Goal: Contribute content: Contribute content

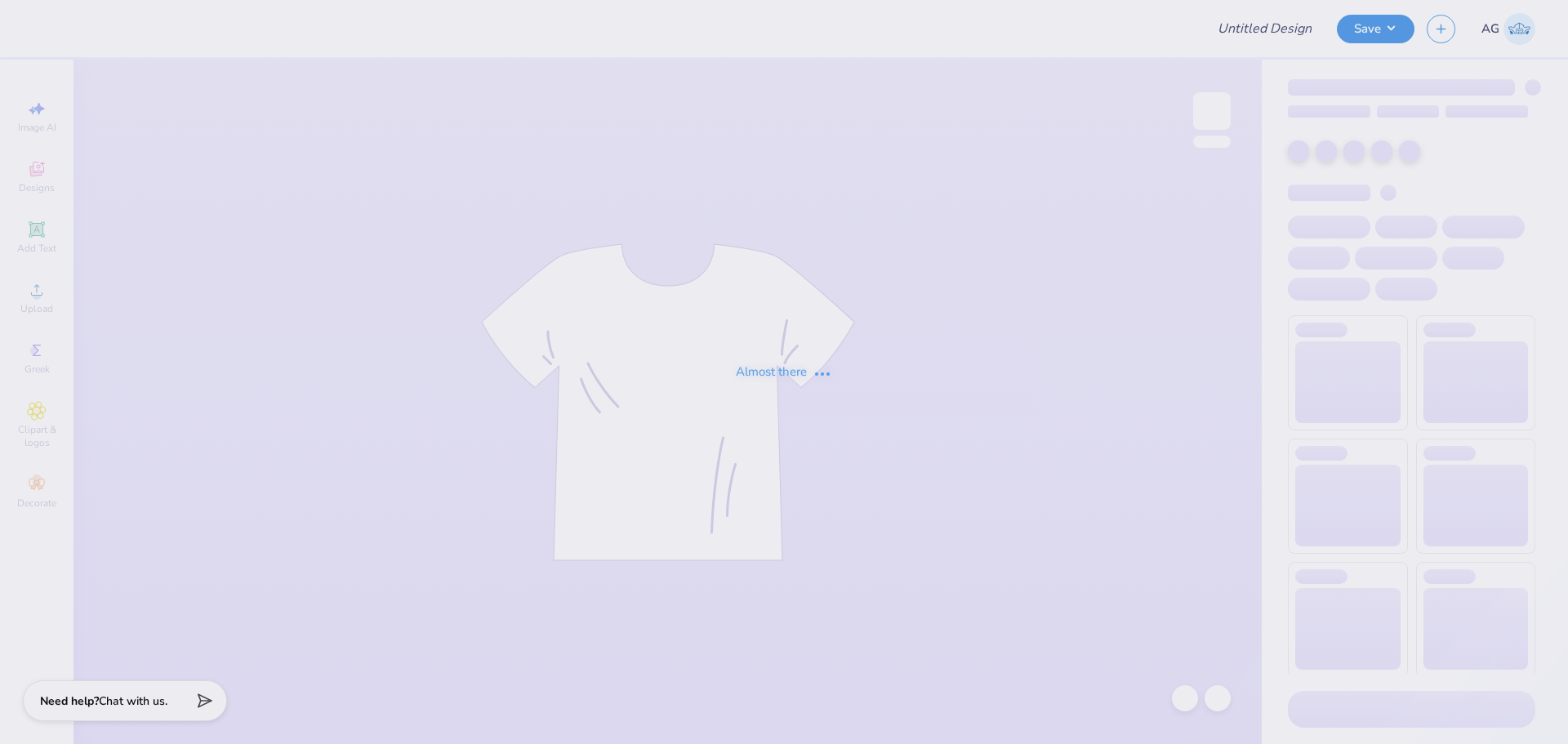
type input "[PERSON_NAME]"
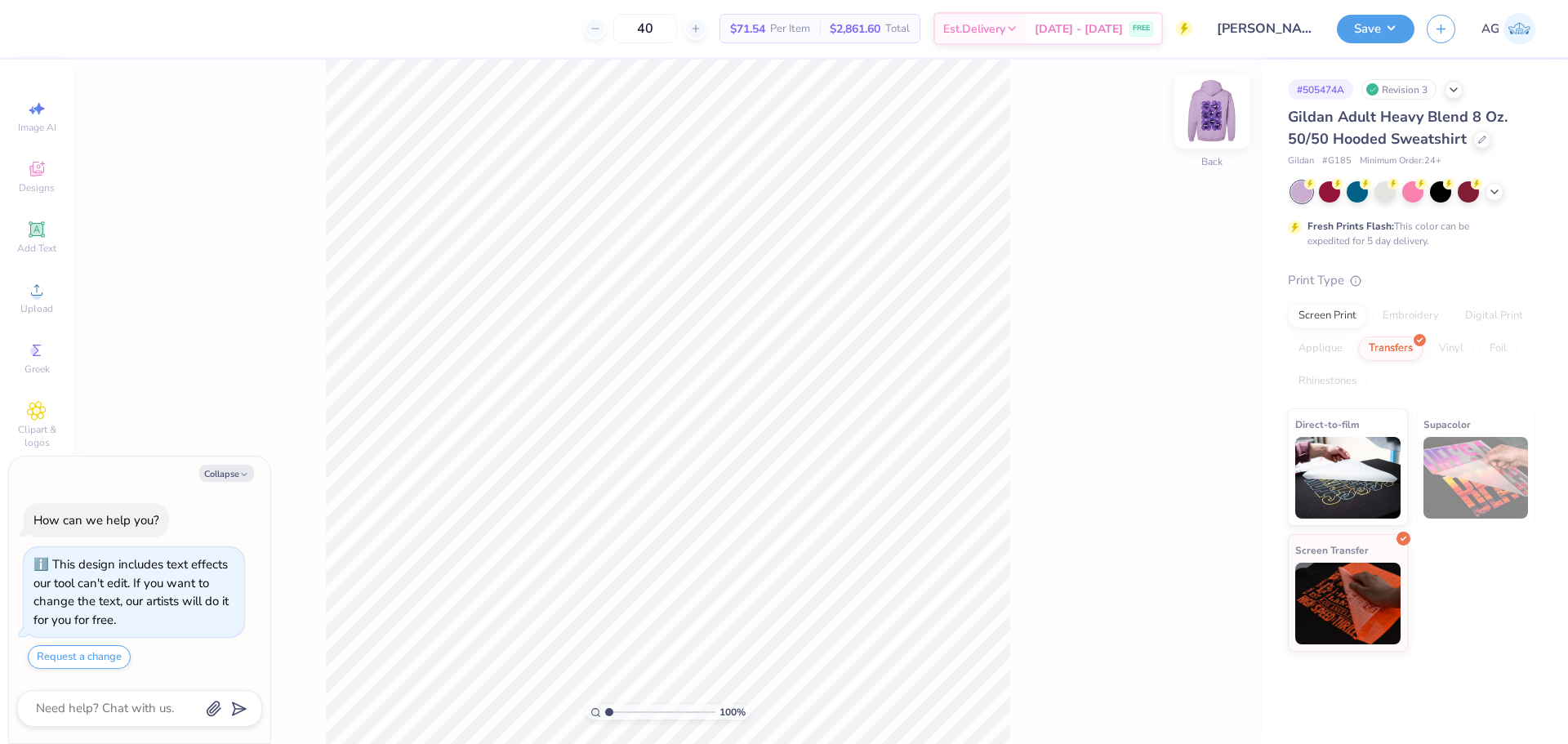
click at [1229, 119] on img at bounding box center [1212, 111] width 65 height 65
click at [1225, 126] on img at bounding box center [1212, 111] width 65 height 65
type textarea "x"
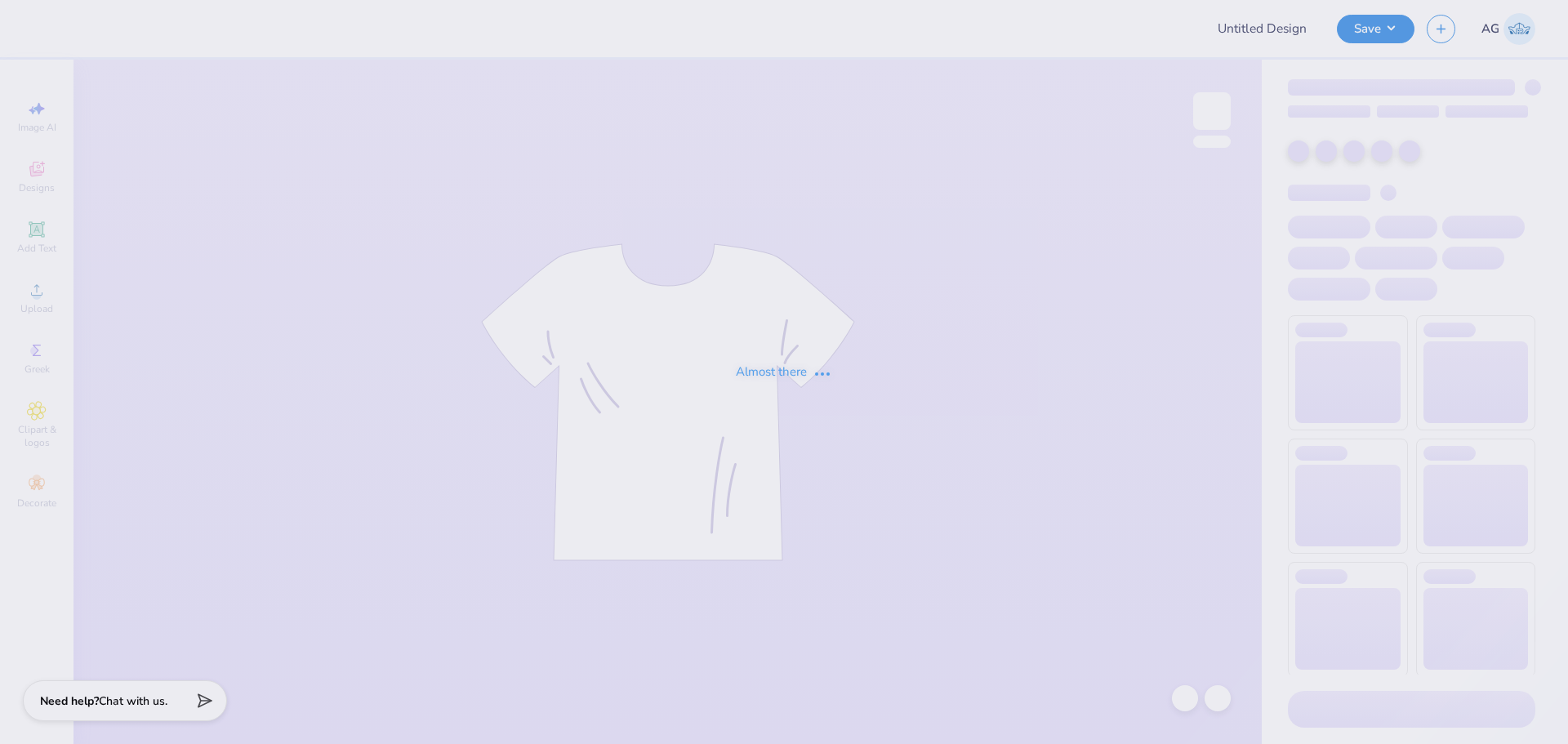
type input "[PERSON_NAME]"
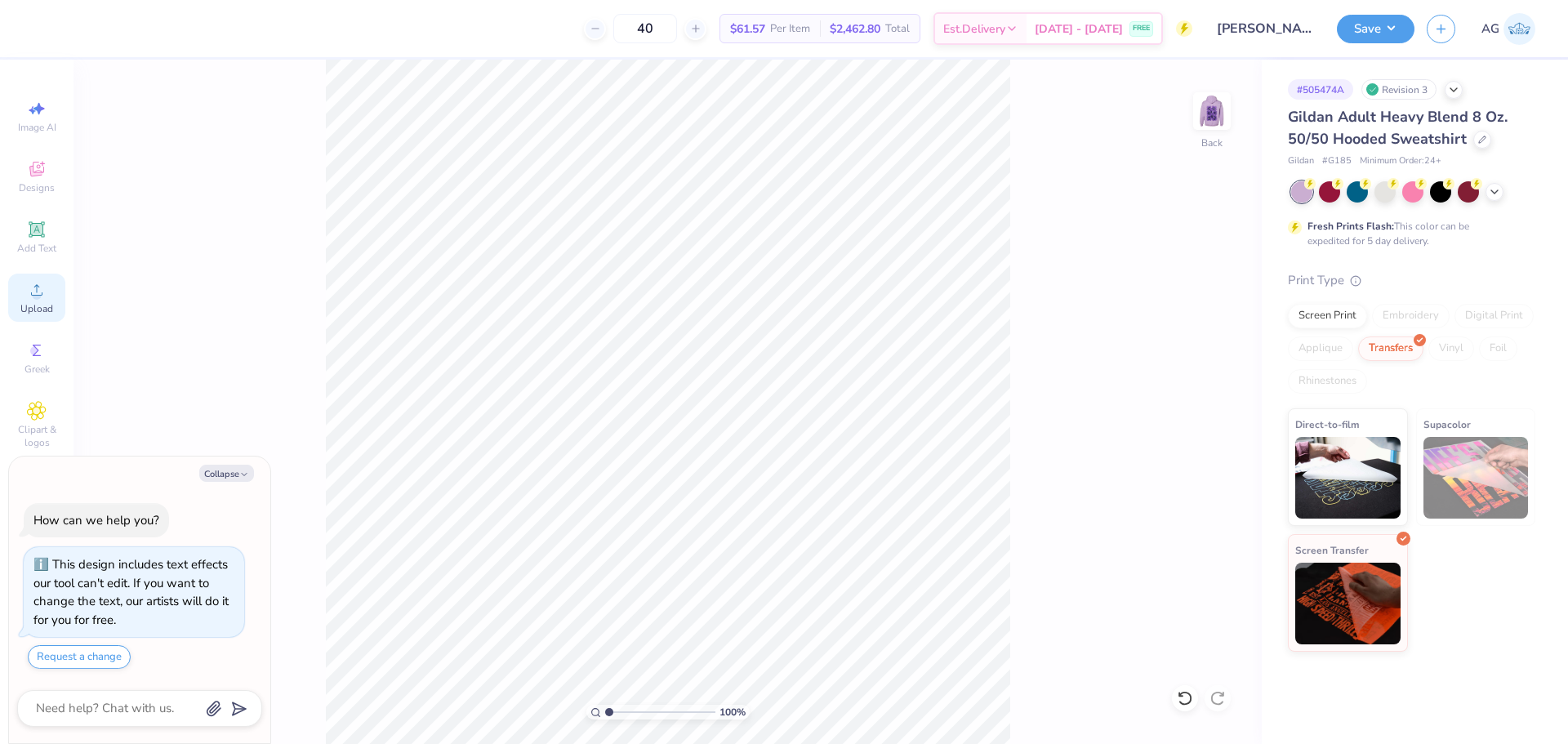
click at [38, 302] on span "Upload" at bounding box center [37, 308] width 33 height 13
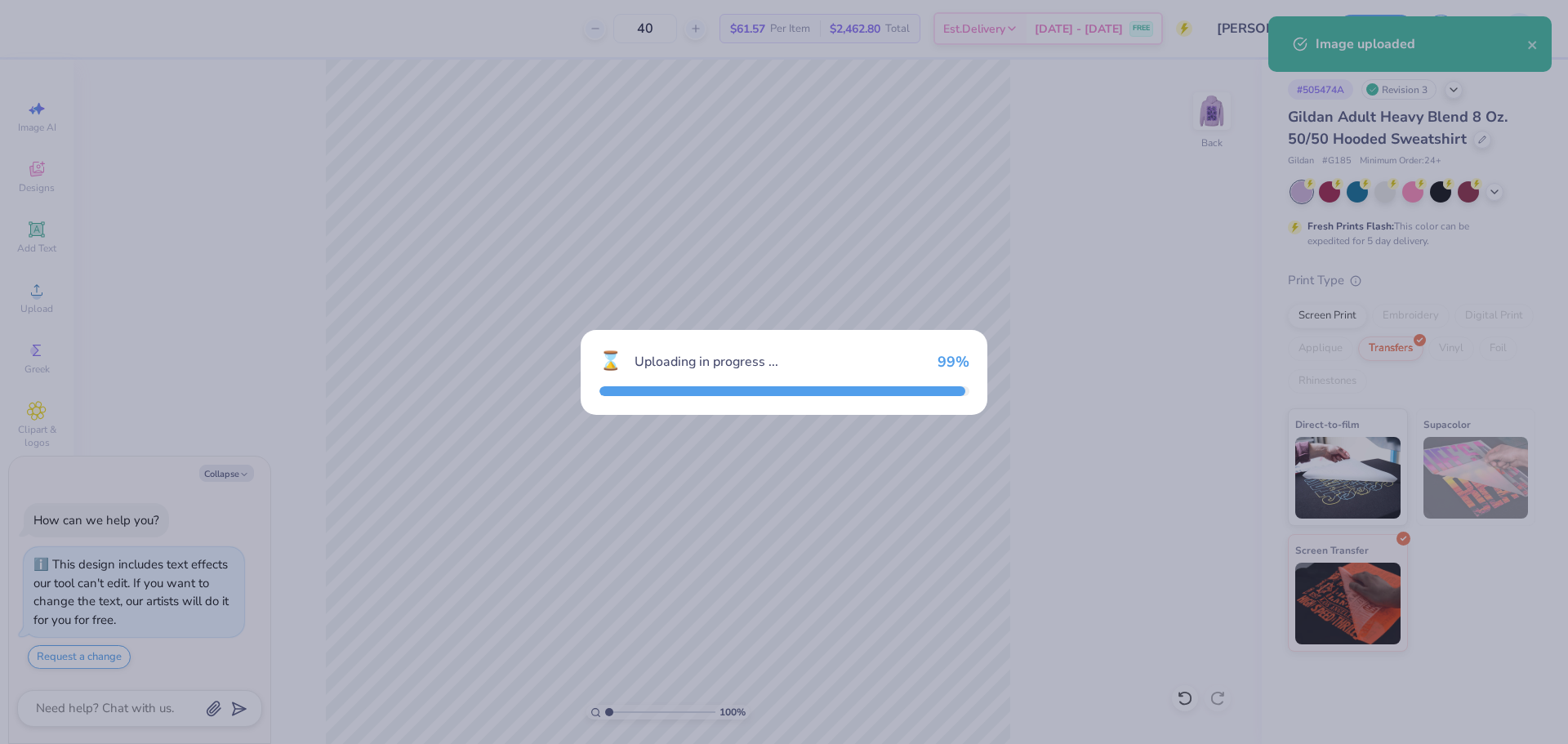
type textarea "x"
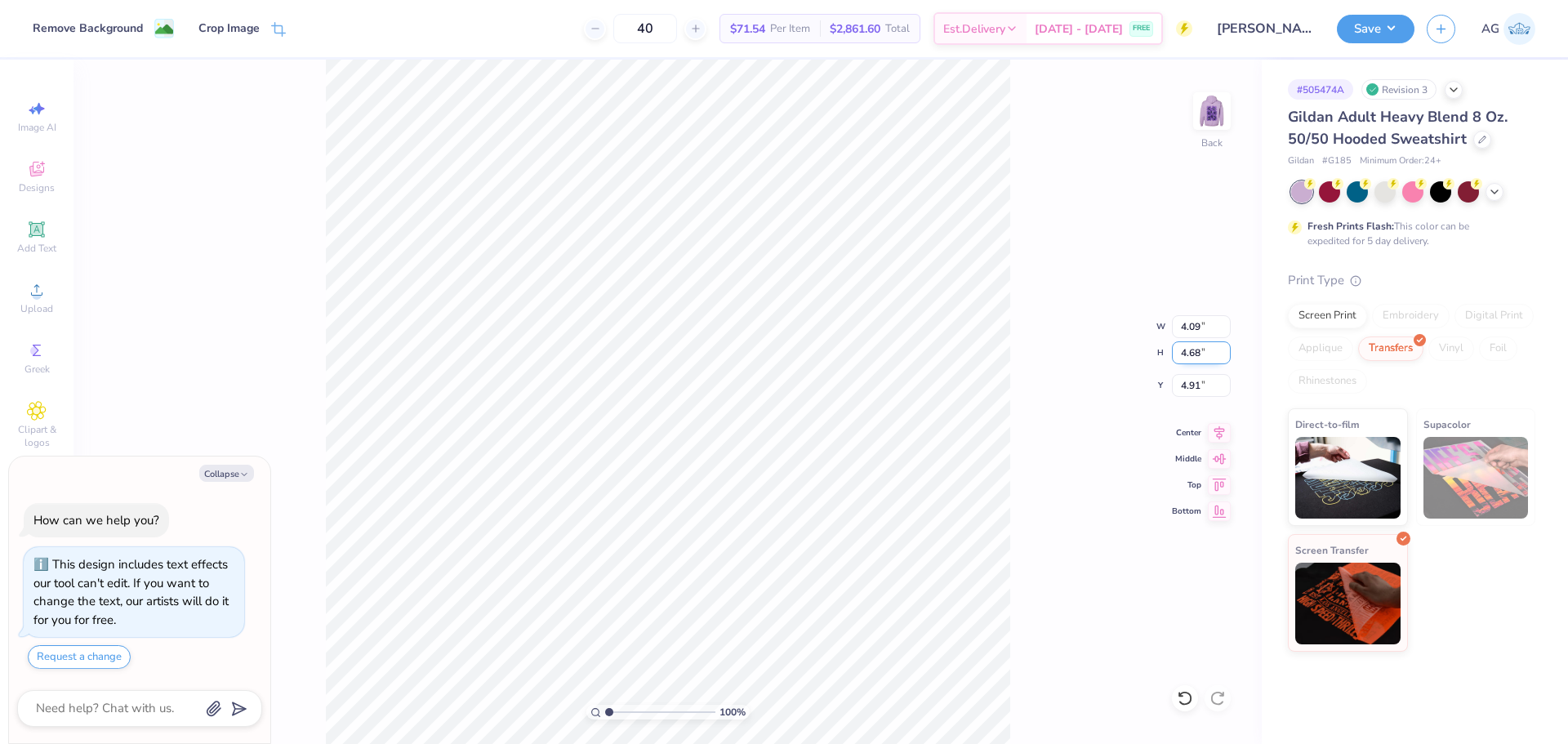
click at [1184, 347] on input "4.68" at bounding box center [1201, 353] width 58 height 23
type input "3.5"
type textarea "x"
type input "3.06"
type input "3.50"
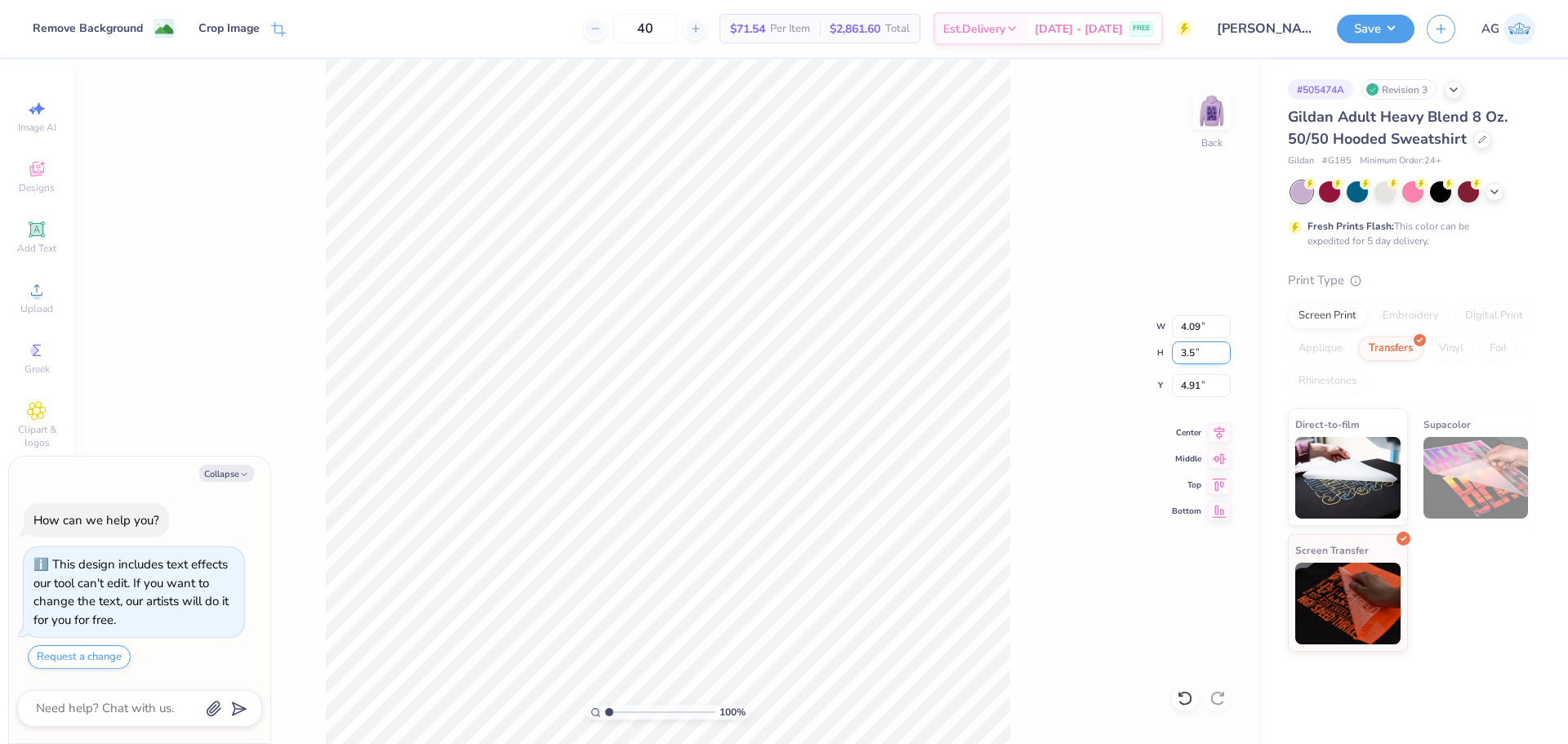
type input "5.50"
type textarea "x"
click at [1197, 387] on input "4.20" at bounding box center [1201, 385] width 58 height 23
type input "3"
type textarea "x"
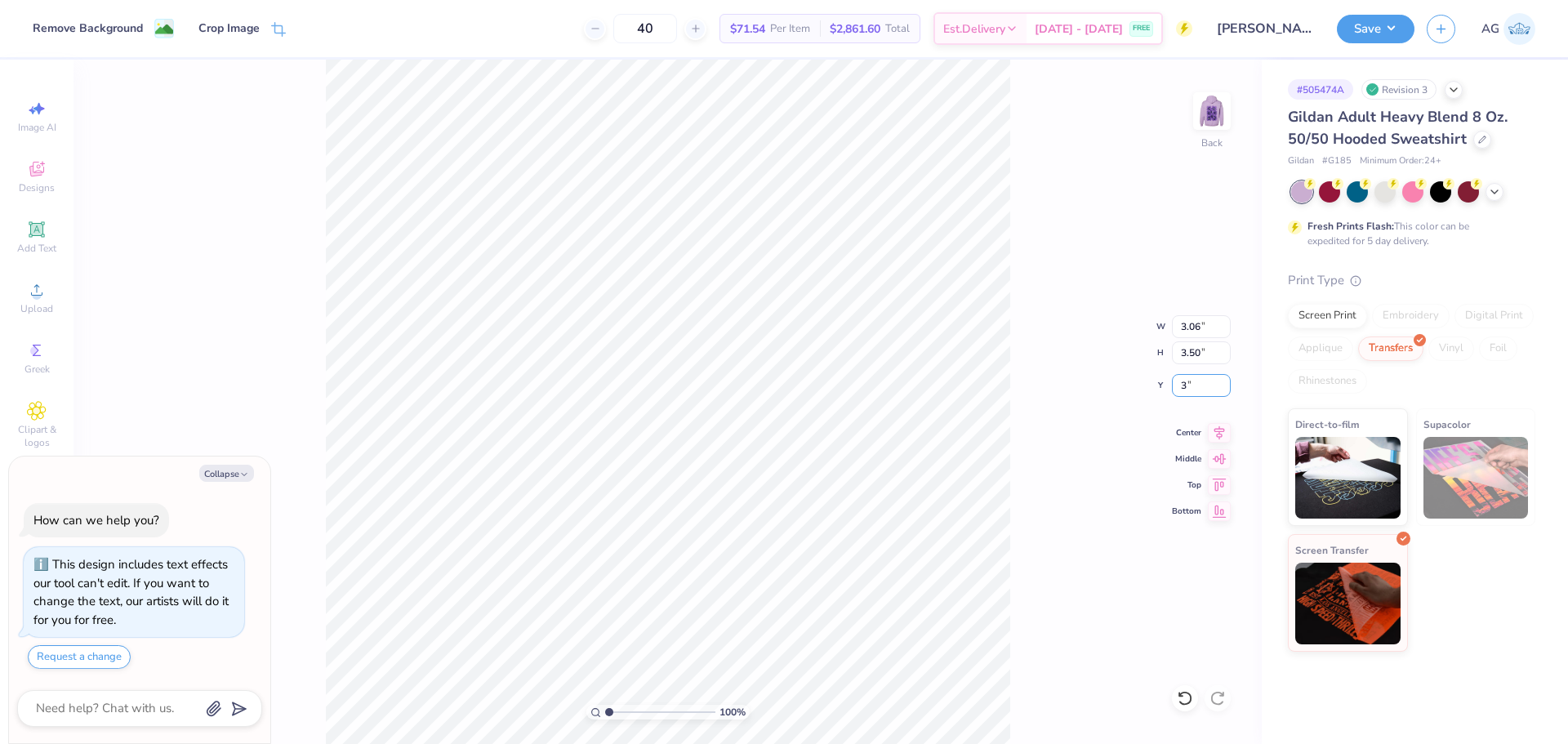
type input "3.00"
click at [1184, 123] on div "100 % Back W 3.06 3.06 " H 3.50 3.50 " Y 3.00 3.00 " Center Middle Top Bottom" at bounding box center [668, 401] width 1189 height 685
click at [1221, 122] on img at bounding box center [1212, 111] width 65 height 65
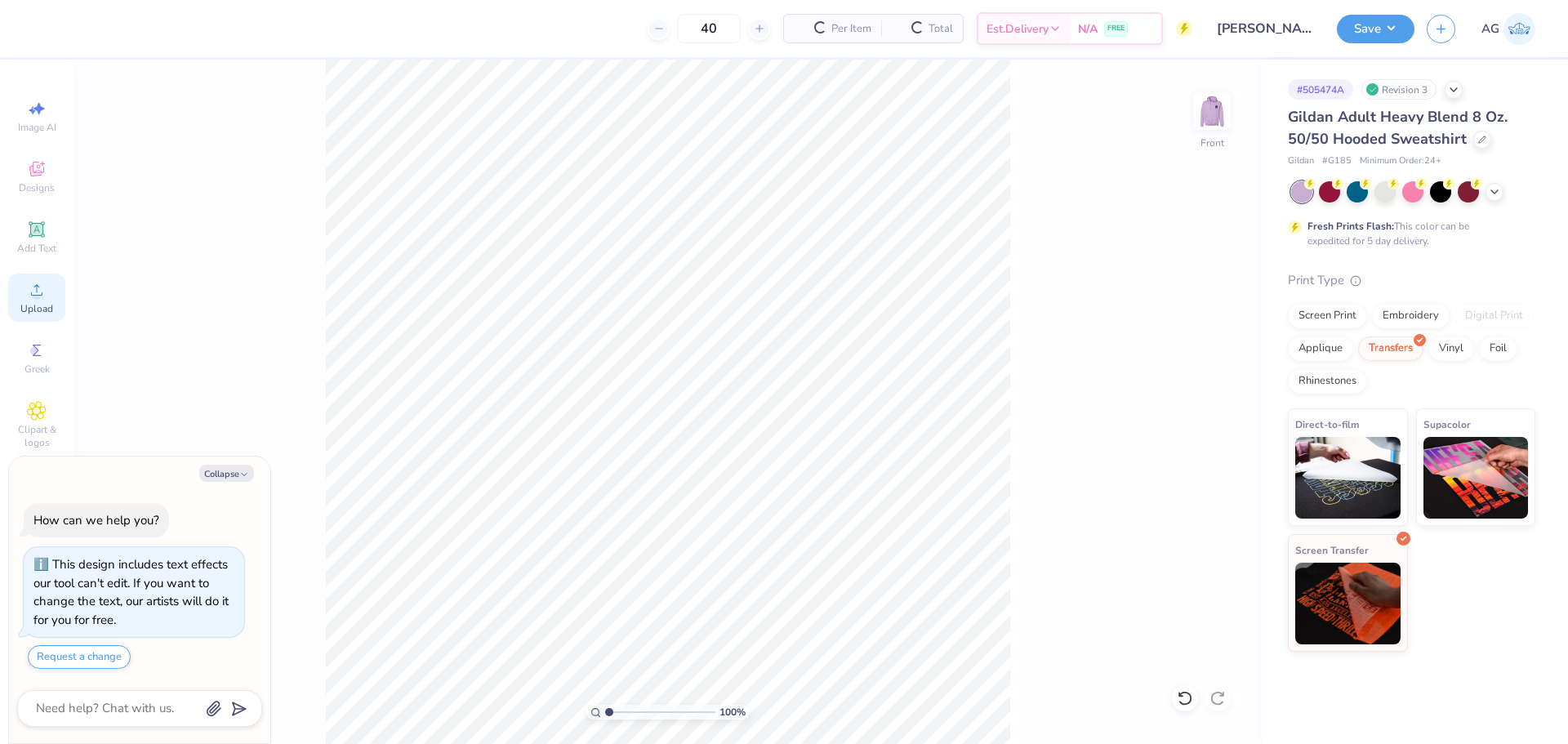
click at [53, 282] on div "Upload" at bounding box center [37, 297] width 57 height 49
type textarea "x"
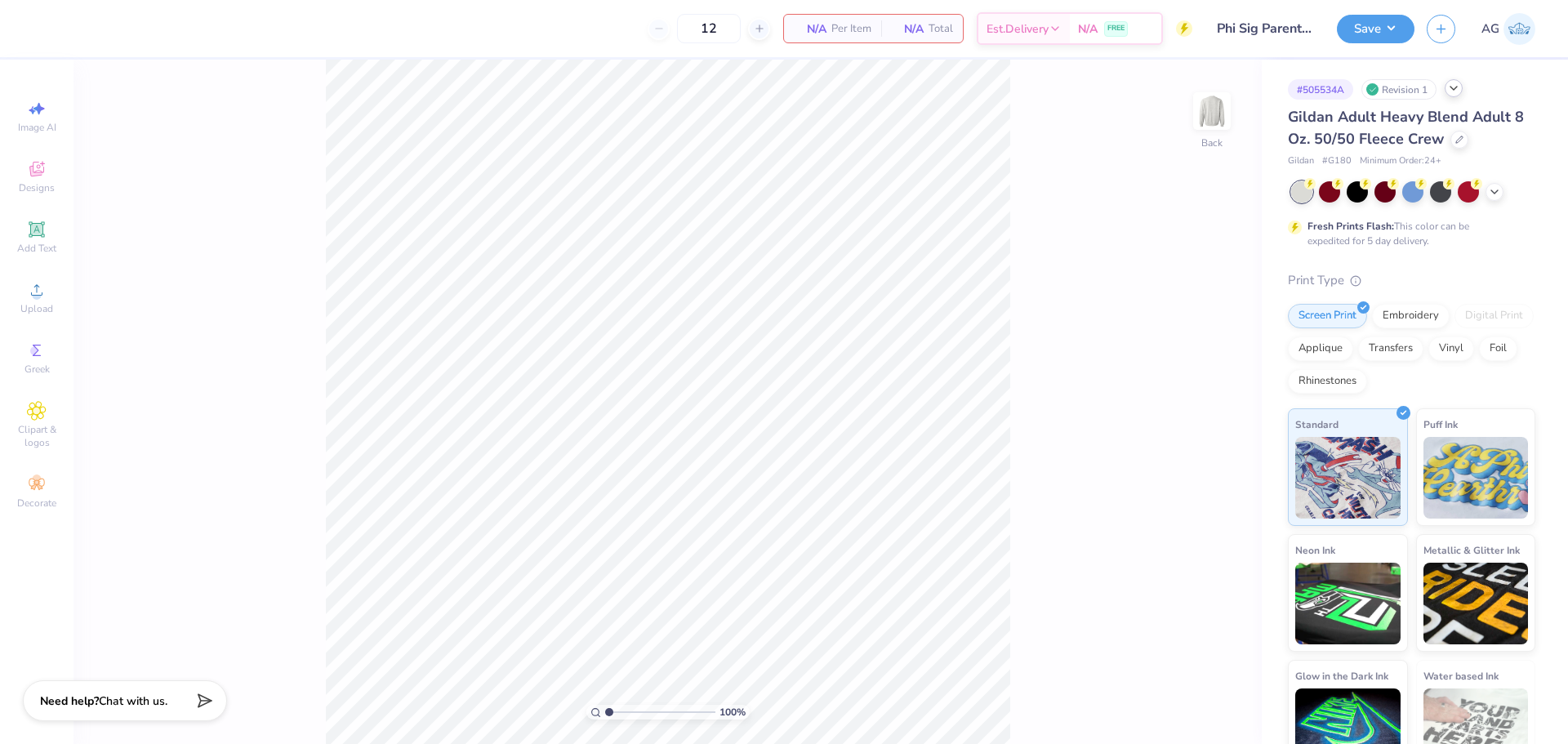
click at [1453, 91] on icon at bounding box center [1453, 87] width 13 height 13
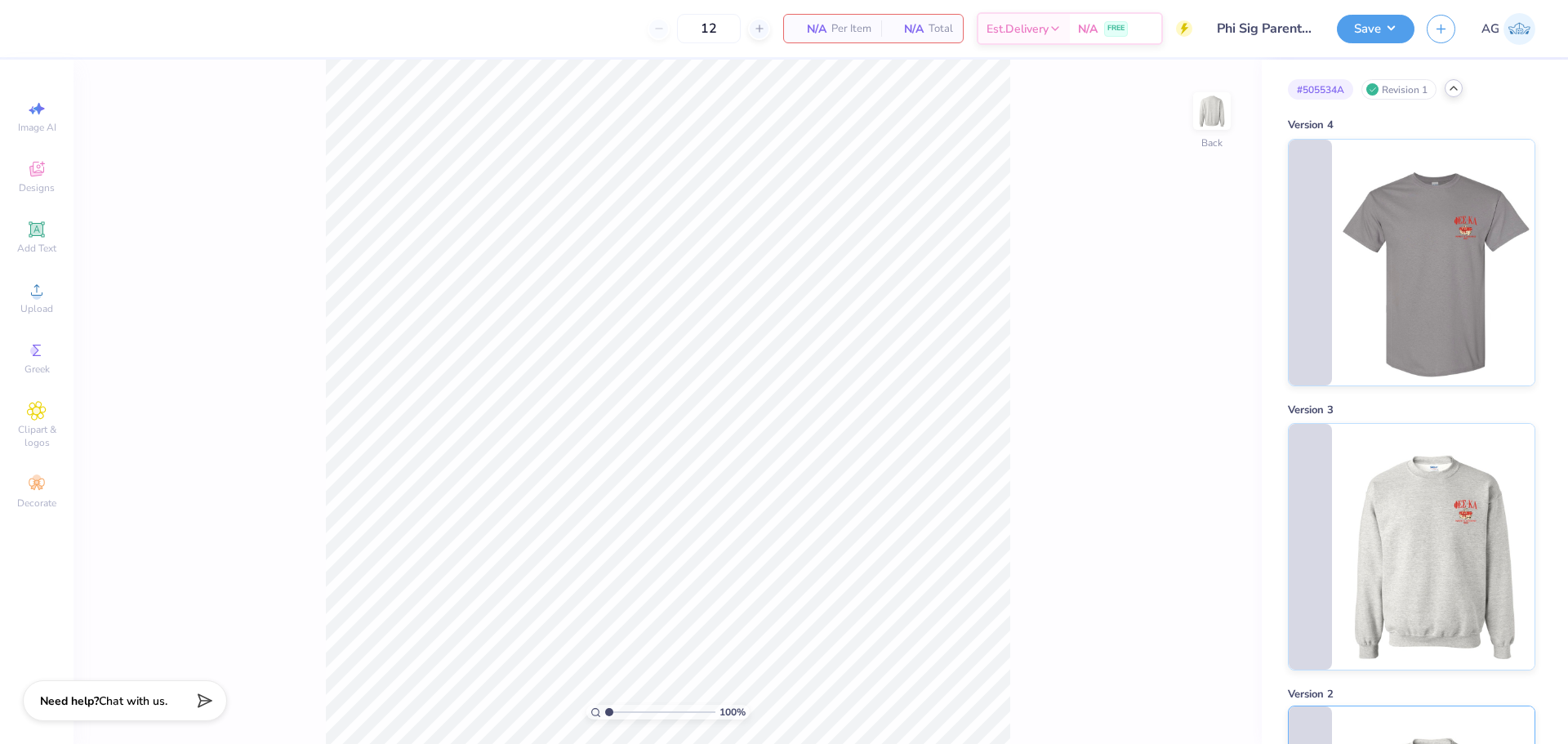
scroll to position [458, 0]
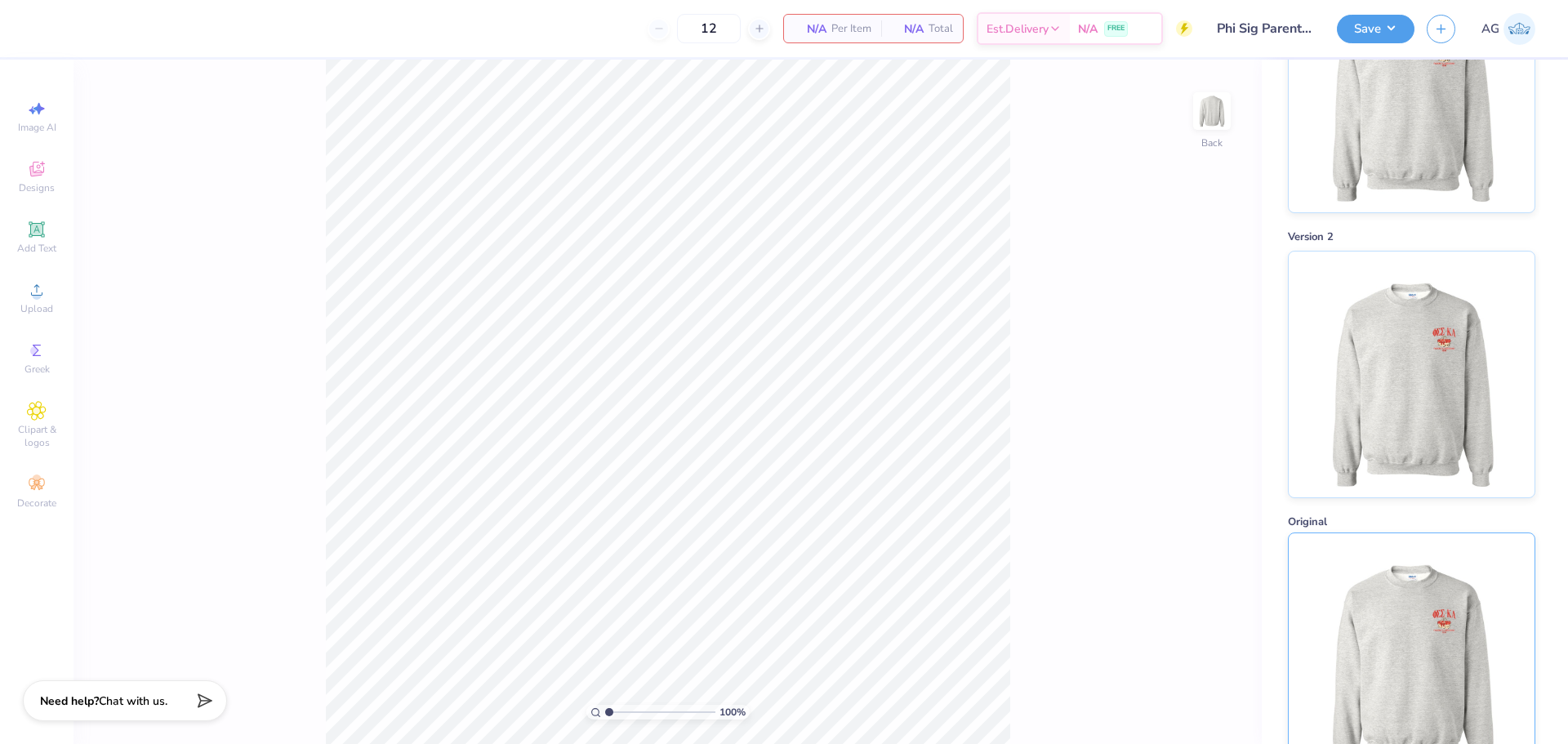
click at [1403, 533] on img at bounding box center [1411, 656] width 202 height 246
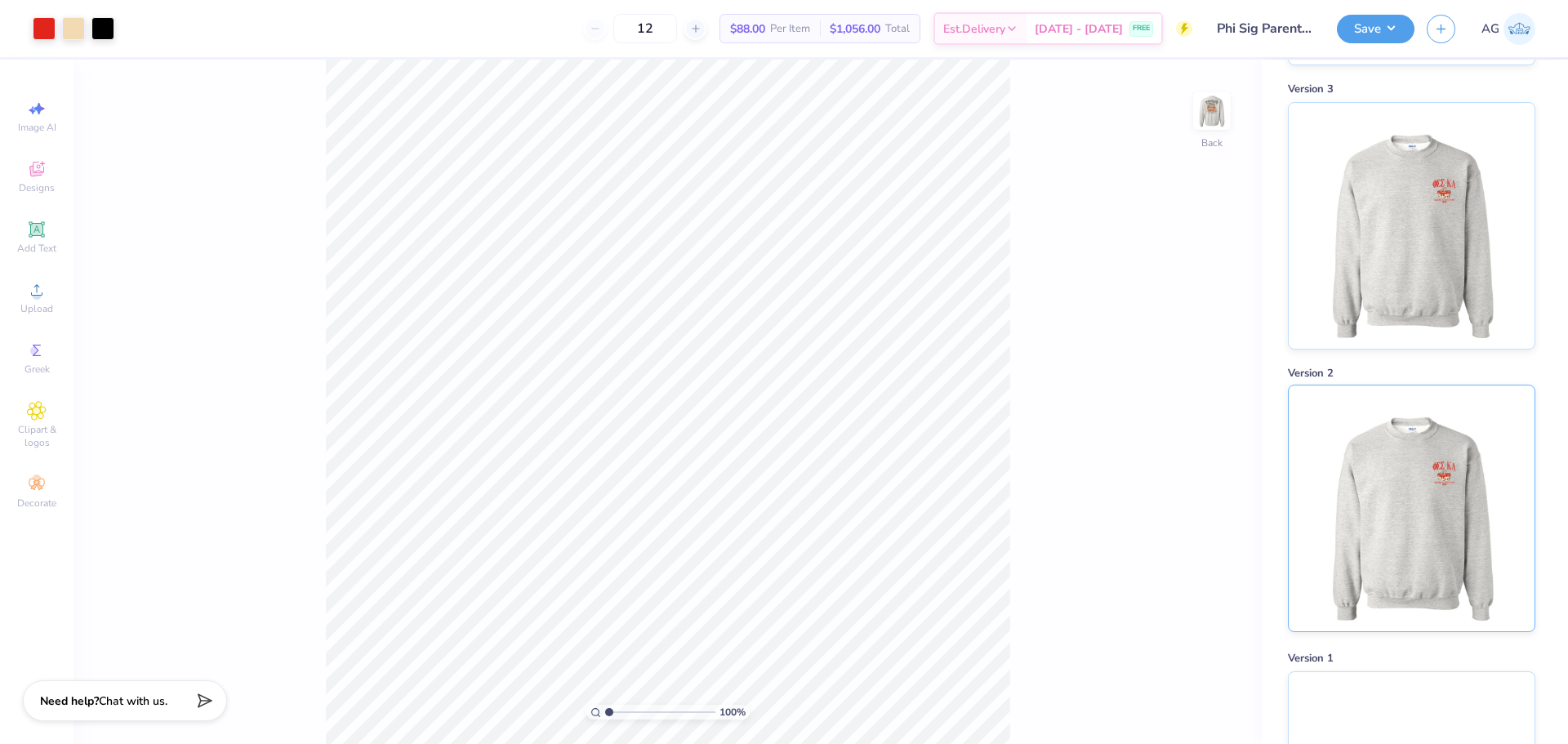
scroll to position [458, 0]
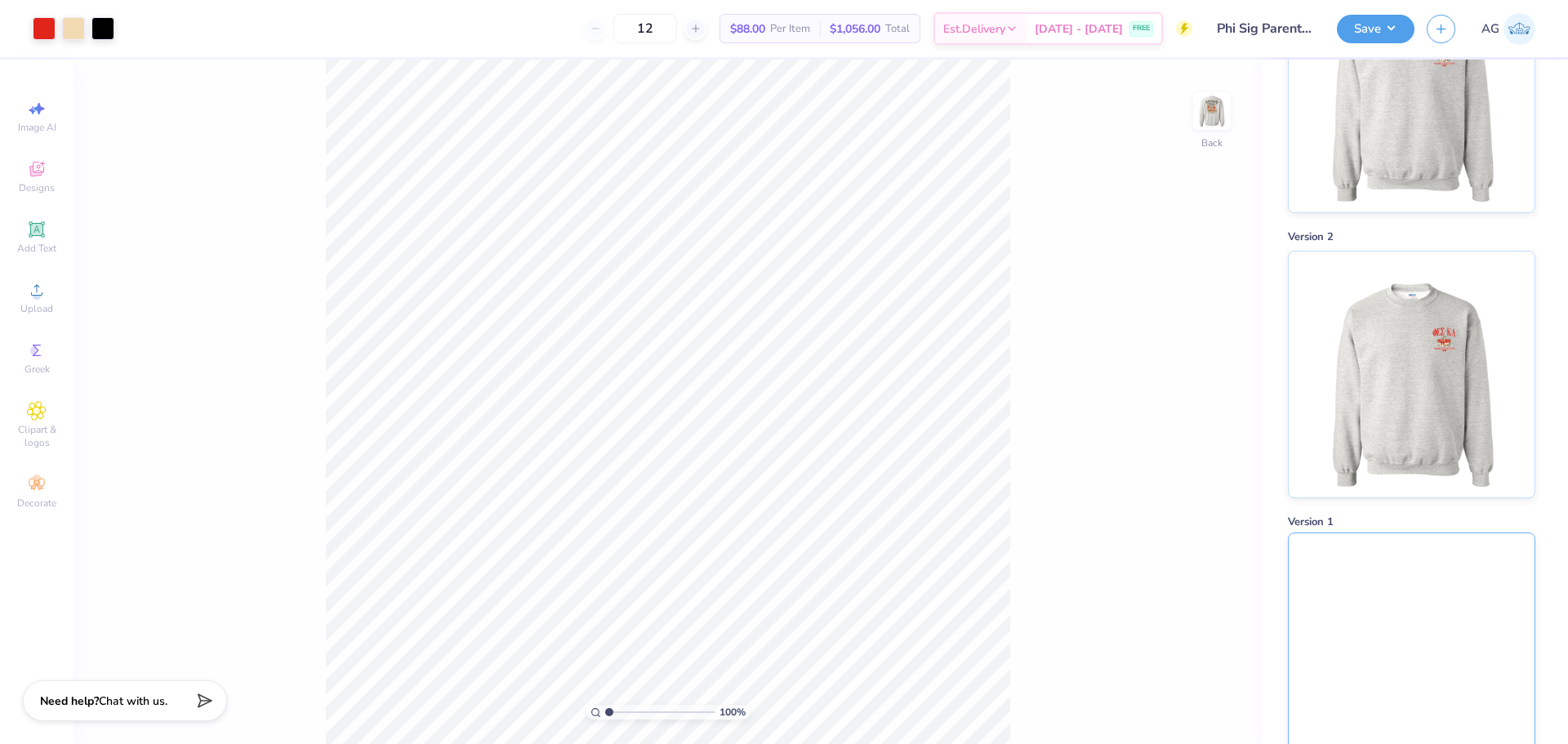
click at [1384, 588] on img at bounding box center [1411, 656] width 246 height 246
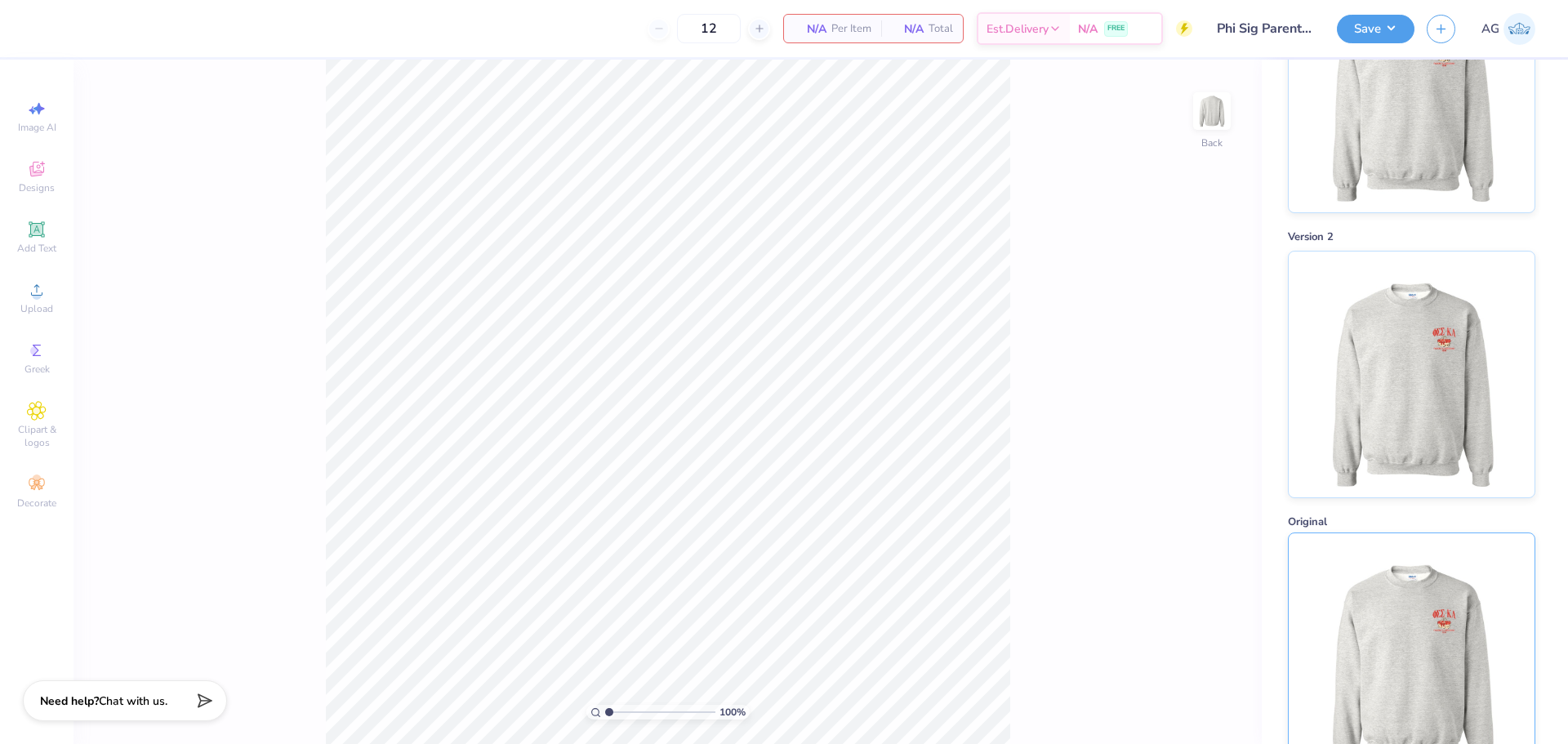
click at [1384, 584] on img at bounding box center [1411, 656] width 202 height 246
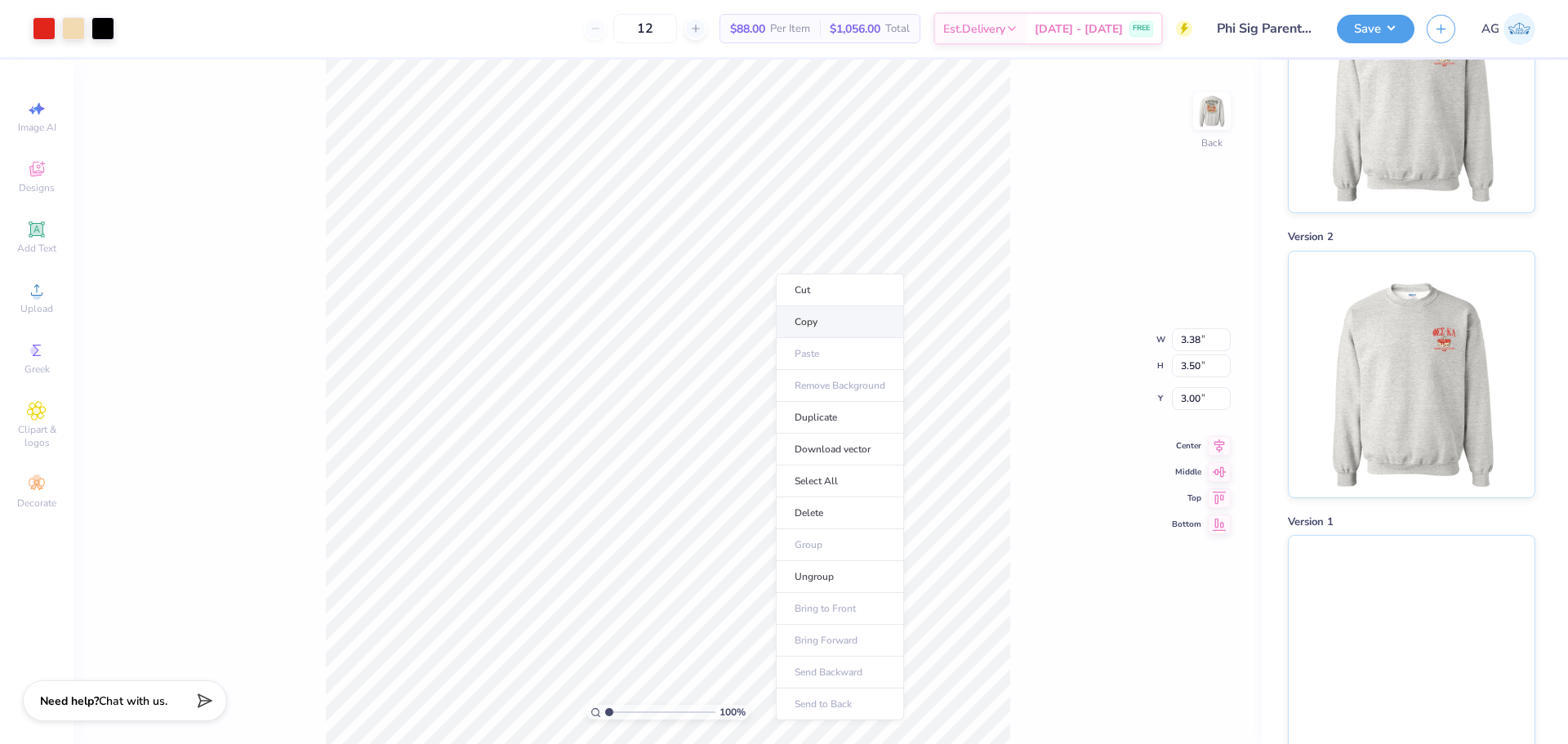
click at [816, 327] on li "Copy" at bounding box center [839, 322] width 128 height 32
click at [1344, 537] on img at bounding box center [1411, 656] width 246 height 246
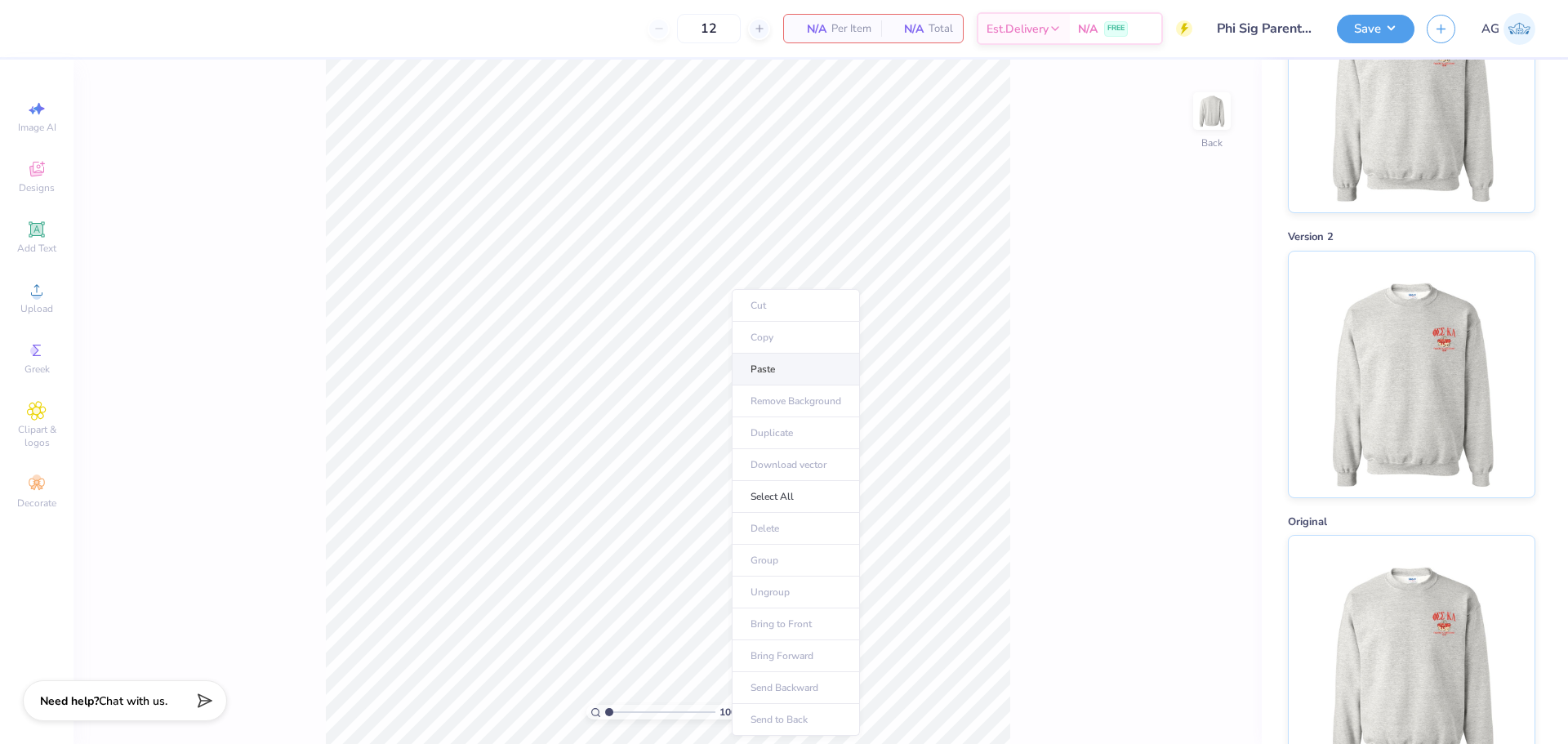
click at [774, 366] on li "Paste" at bounding box center [795, 370] width 128 height 32
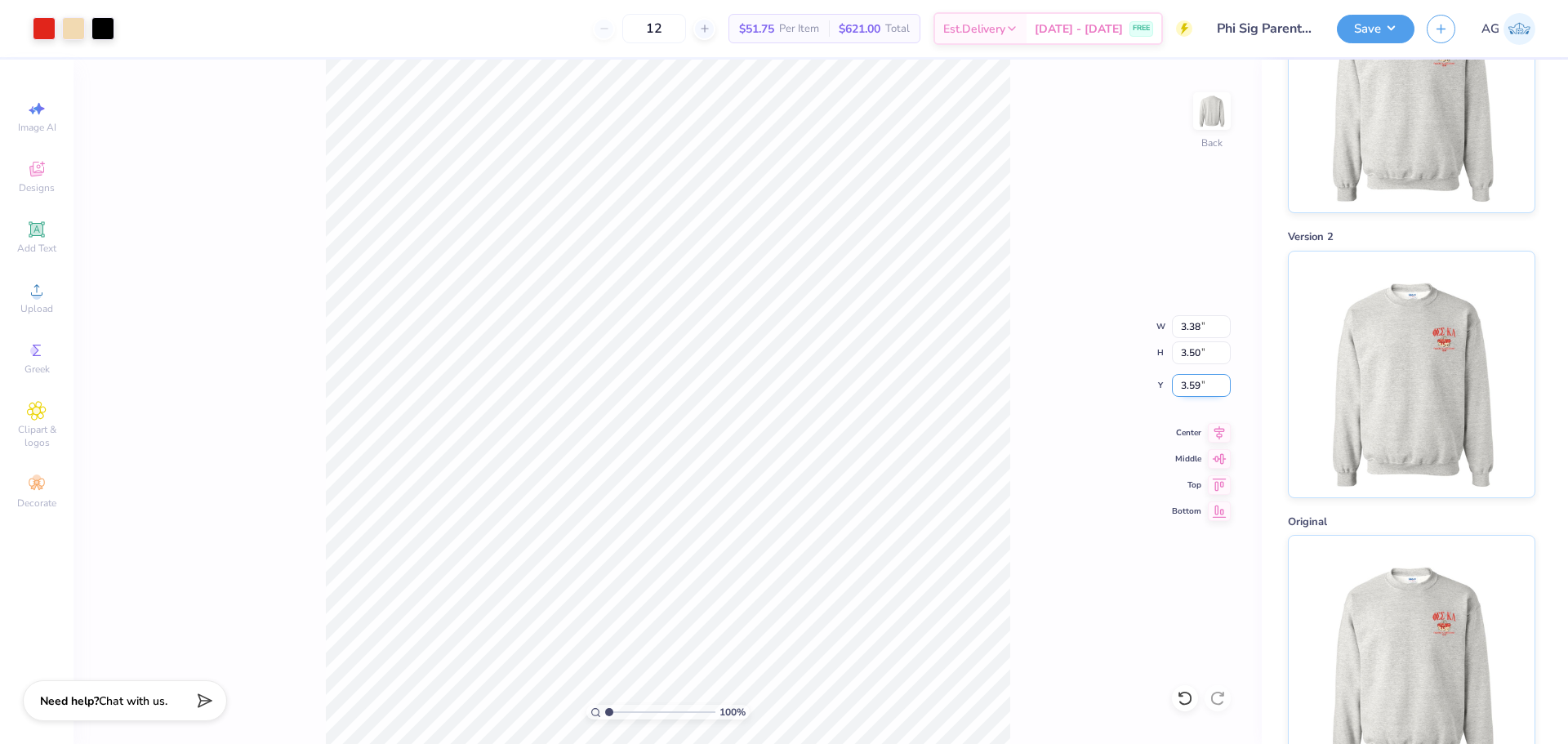
click at [1187, 383] on input "3.59" at bounding box center [1201, 385] width 58 height 23
type input "3.00"
click at [1407, 663] on img at bounding box center [1411, 656] width 202 height 246
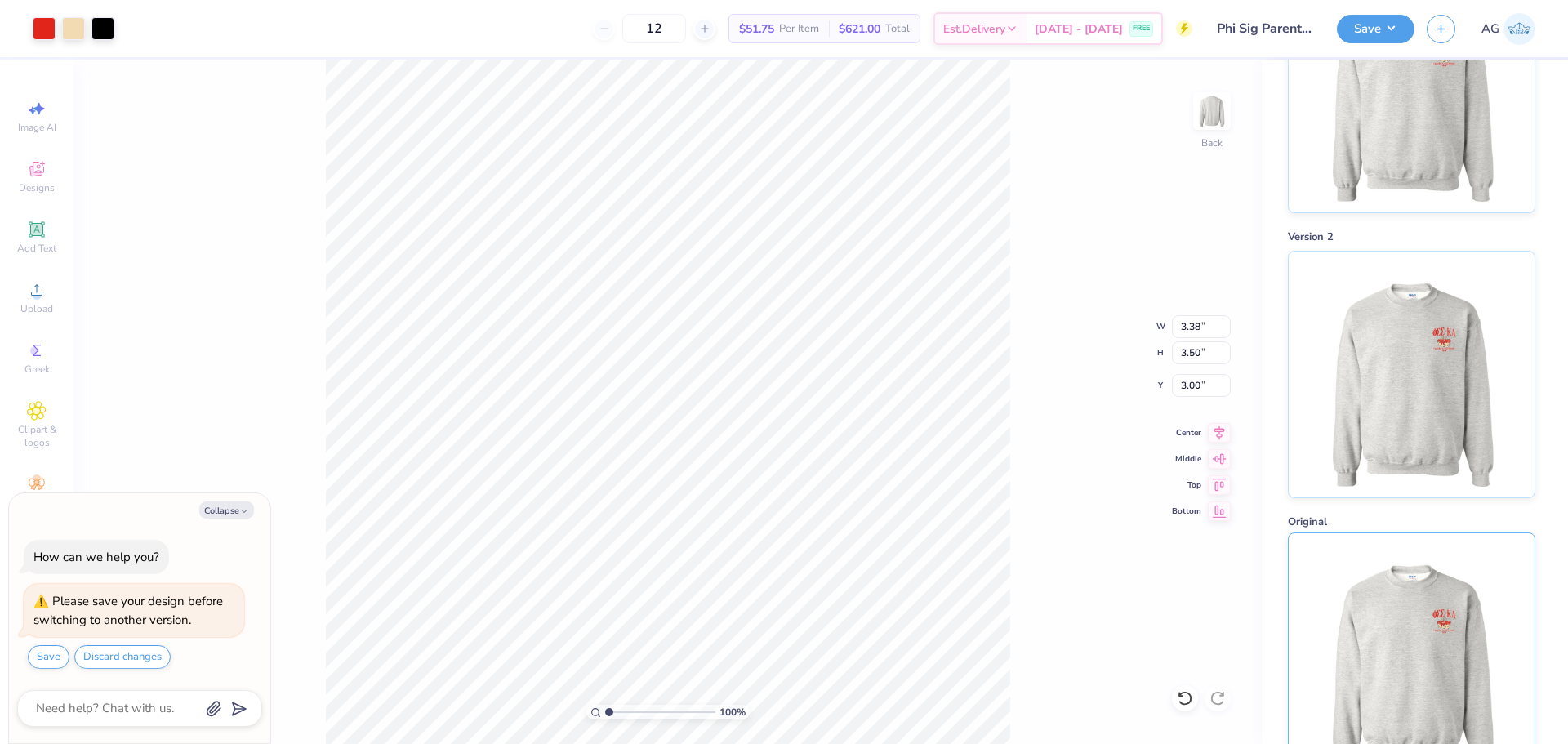
click at [1406, 605] on img at bounding box center [1411, 656] width 202 height 246
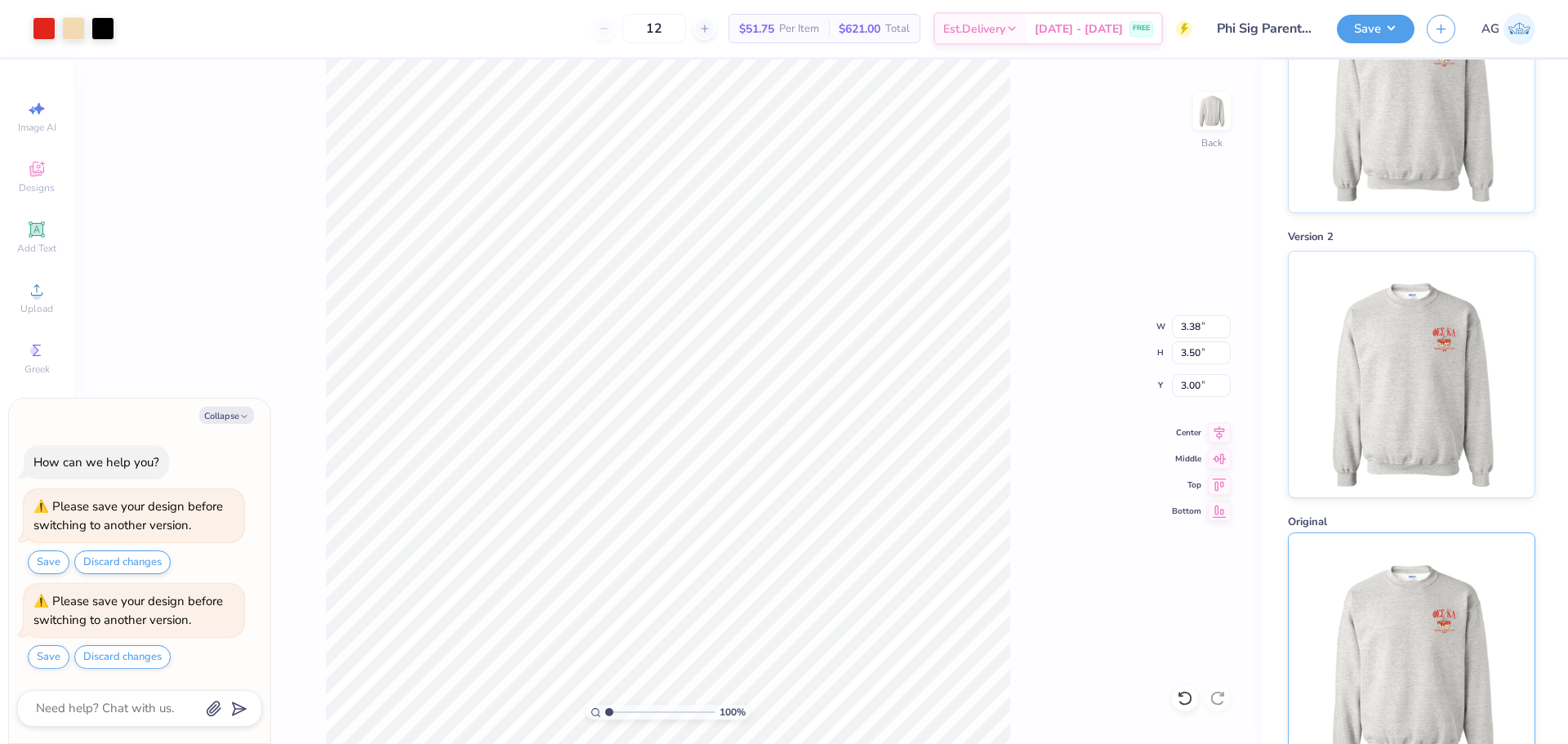
click at [1441, 632] on img at bounding box center [1411, 656] width 202 height 246
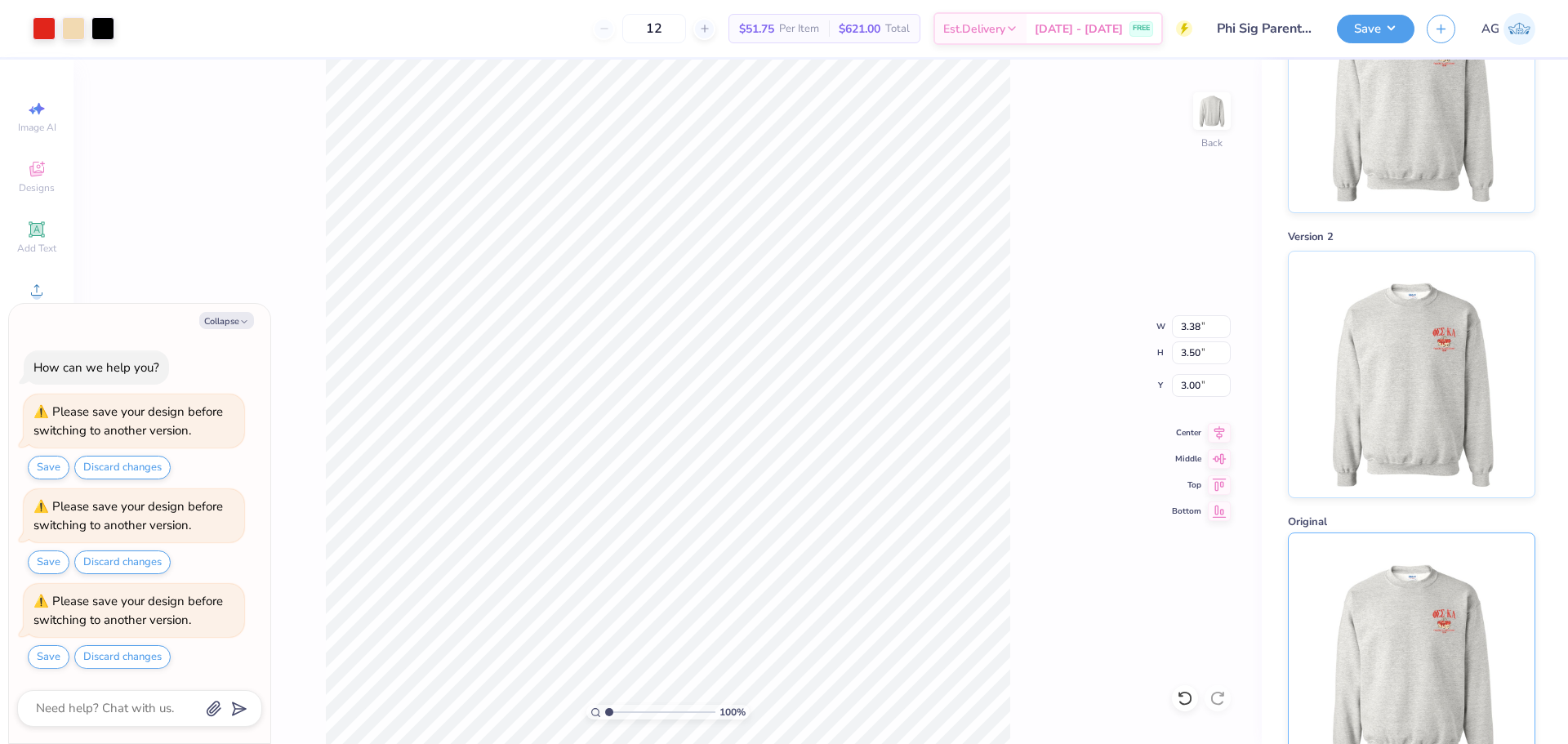
click at [1438, 628] on img at bounding box center [1411, 656] width 202 height 246
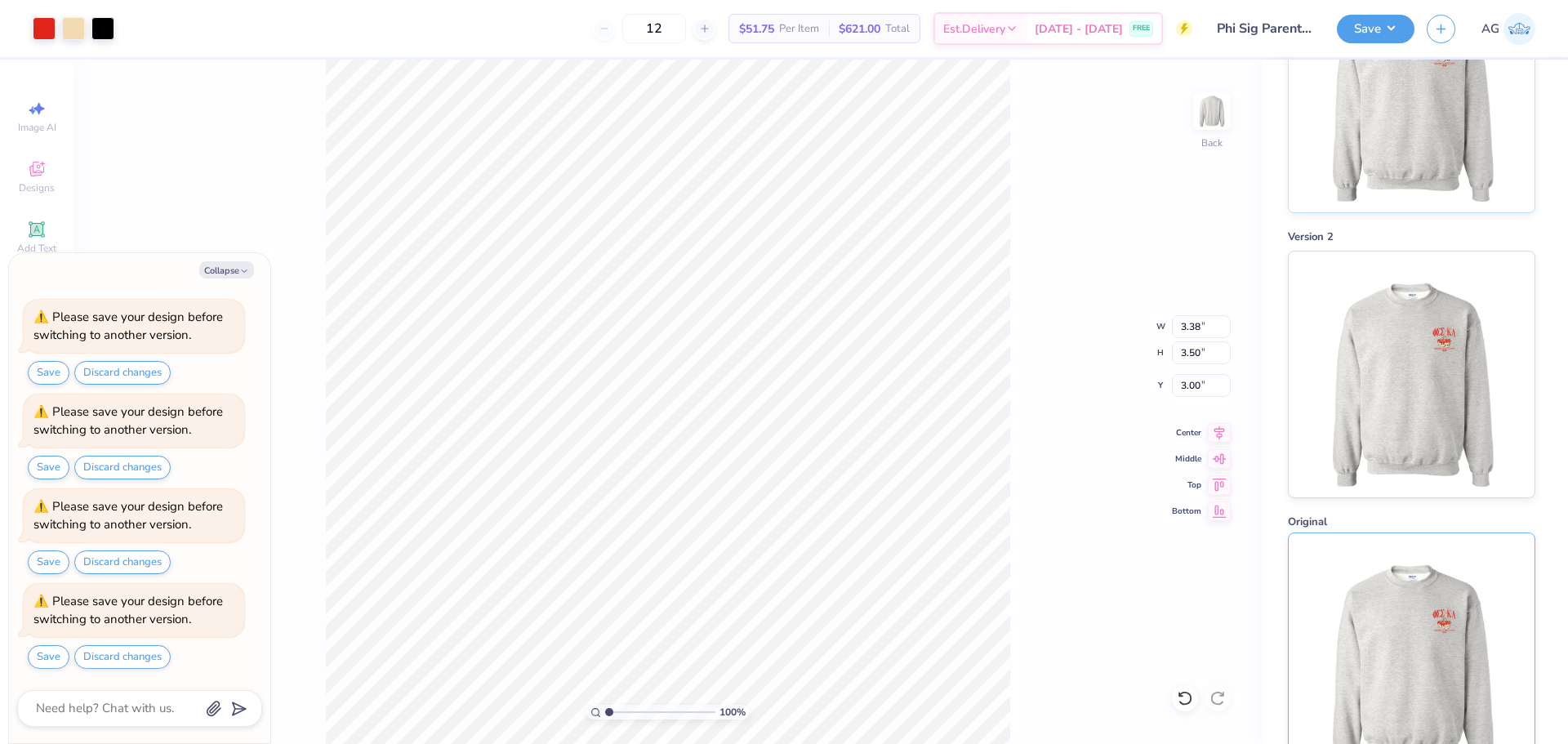
click at [1438, 628] on img at bounding box center [1411, 656] width 202 height 246
click at [1451, 591] on img at bounding box center [1411, 656] width 202 height 246
click at [1468, 651] on img at bounding box center [1411, 656] width 202 height 246
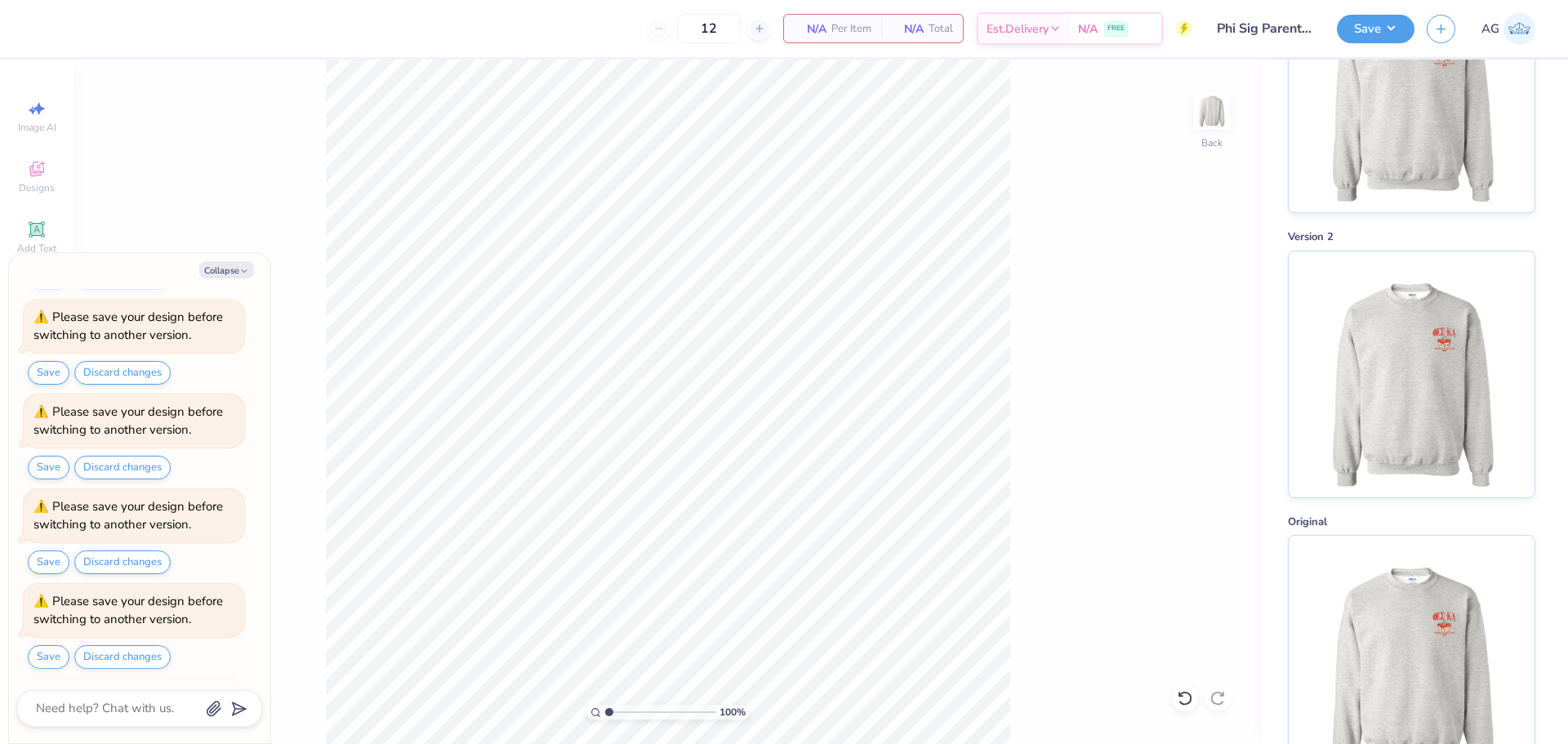
scroll to position [329, 0]
click at [1219, 133] on img at bounding box center [1212, 111] width 65 height 65
click at [1401, 600] on img at bounding box center [1411, 656] width 202 height 246
type textarea "x"
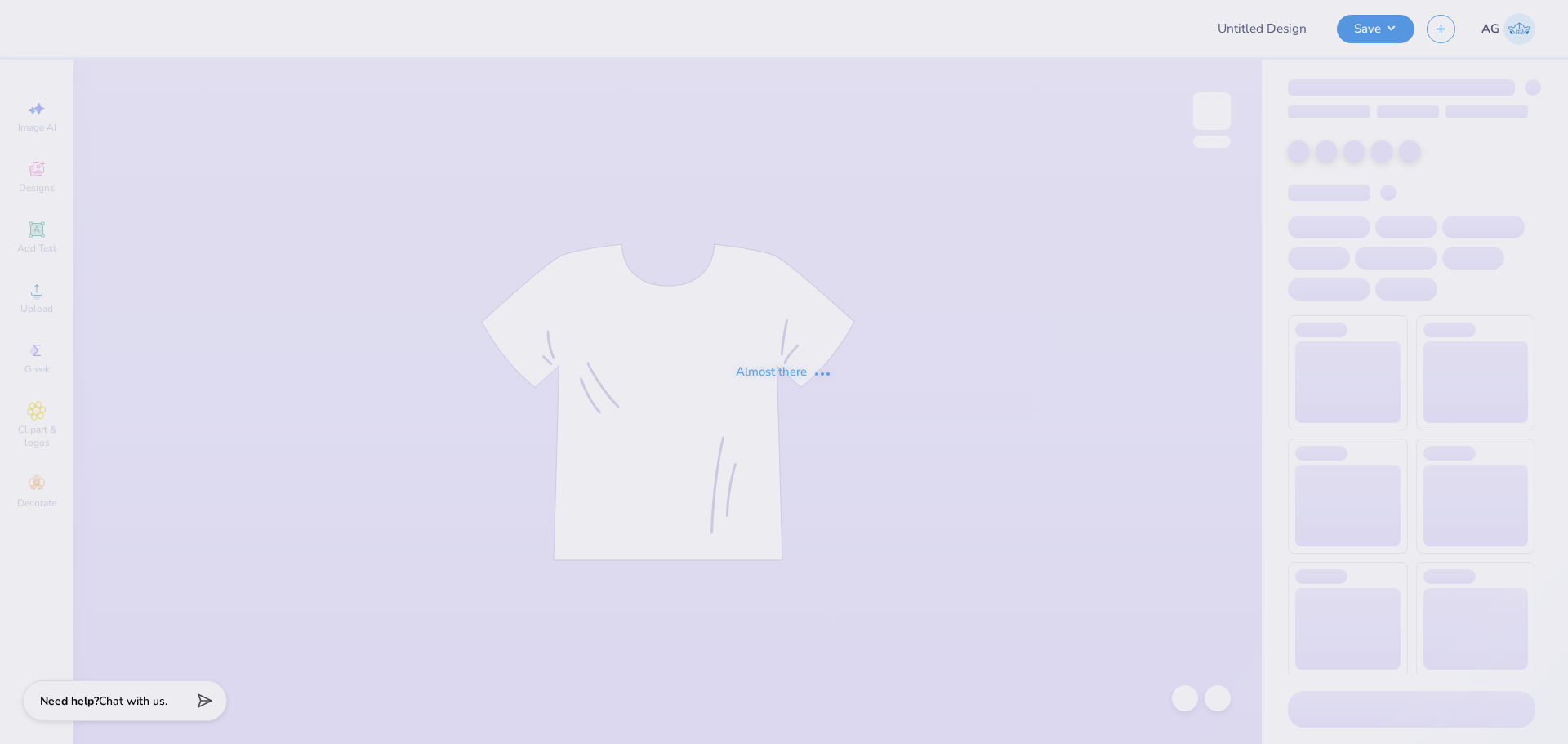
type input "Phi Sig Parents Weekend"
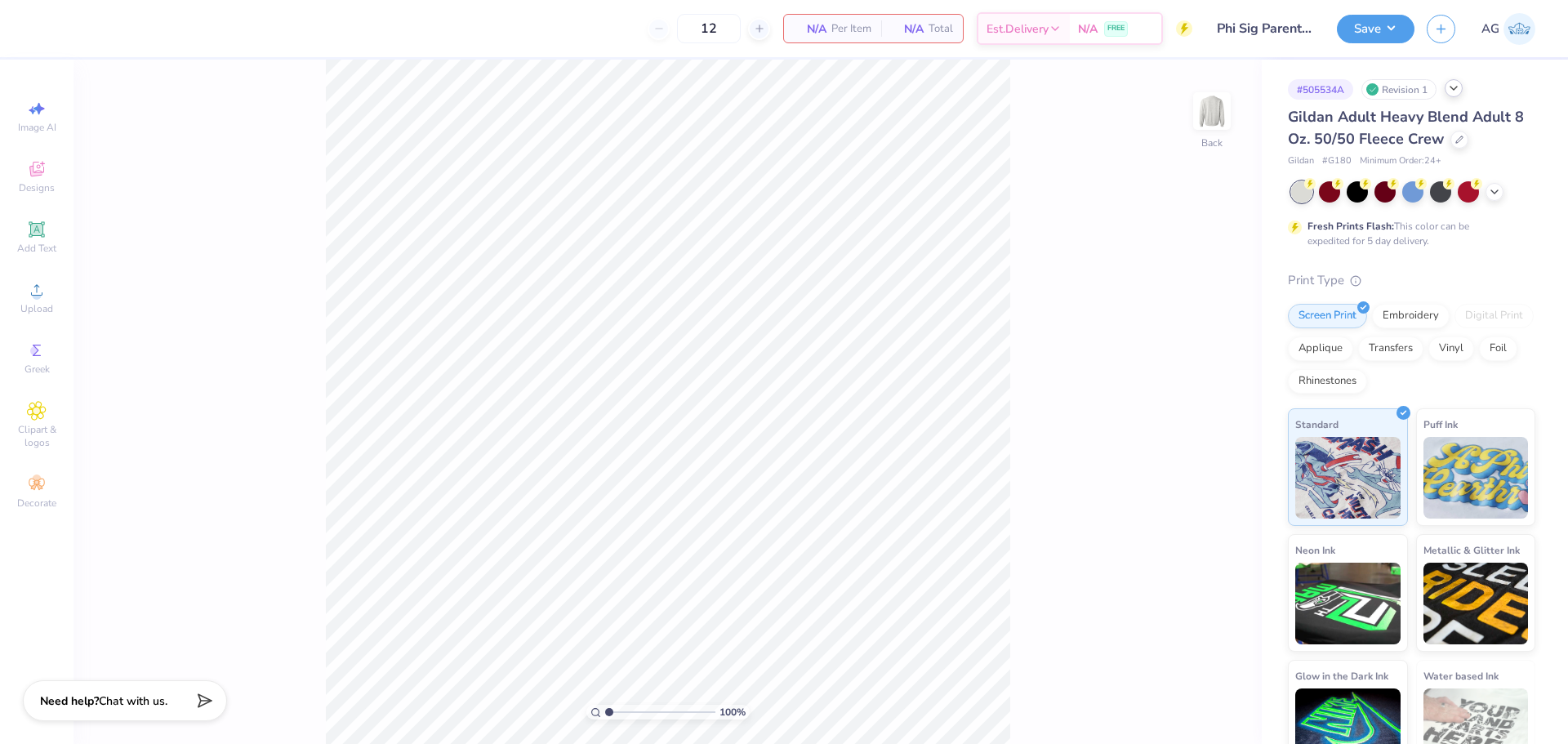
click at [1456, 92] on icon at bounding box center [1453, 87] width 13 height 13
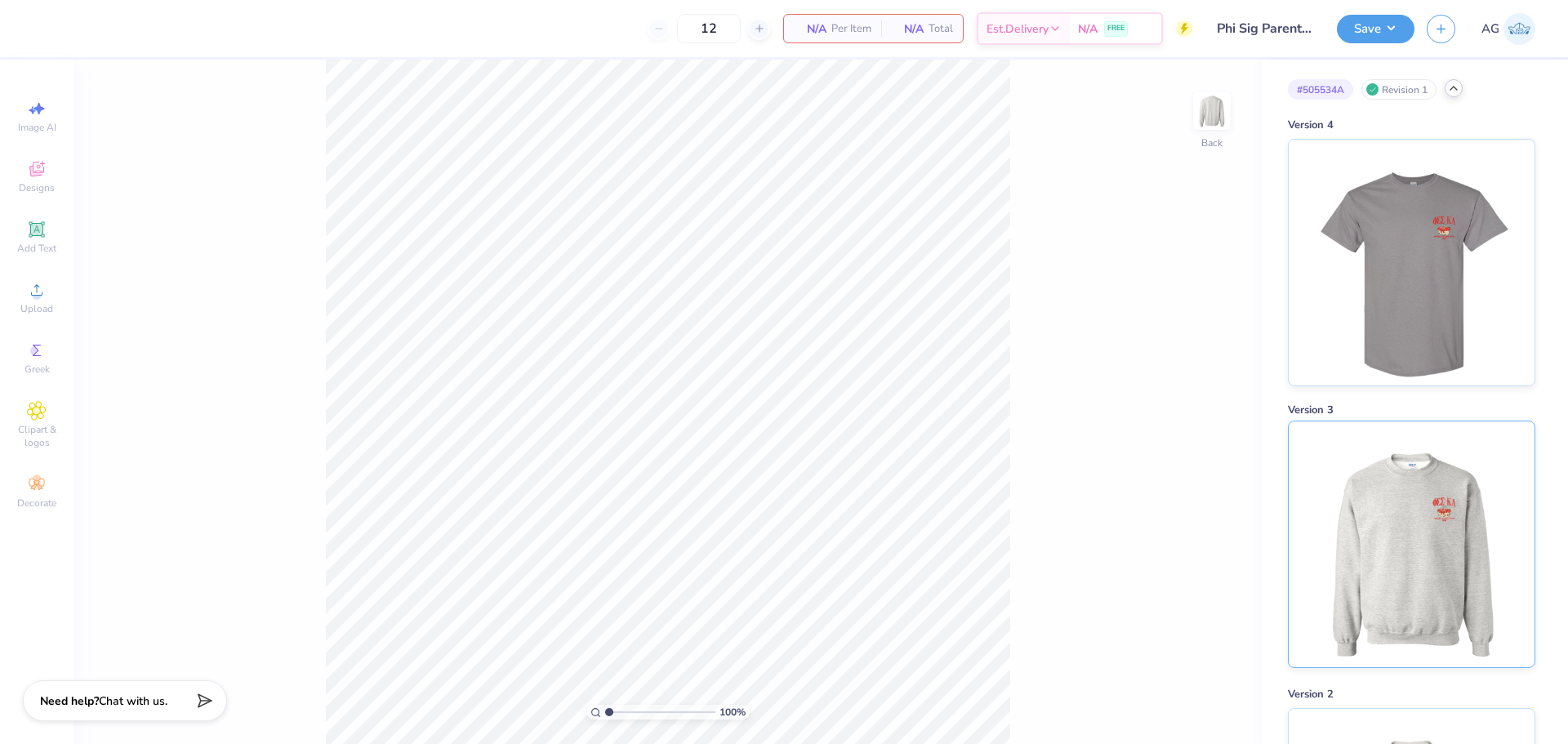
scroll to position [458, 0]
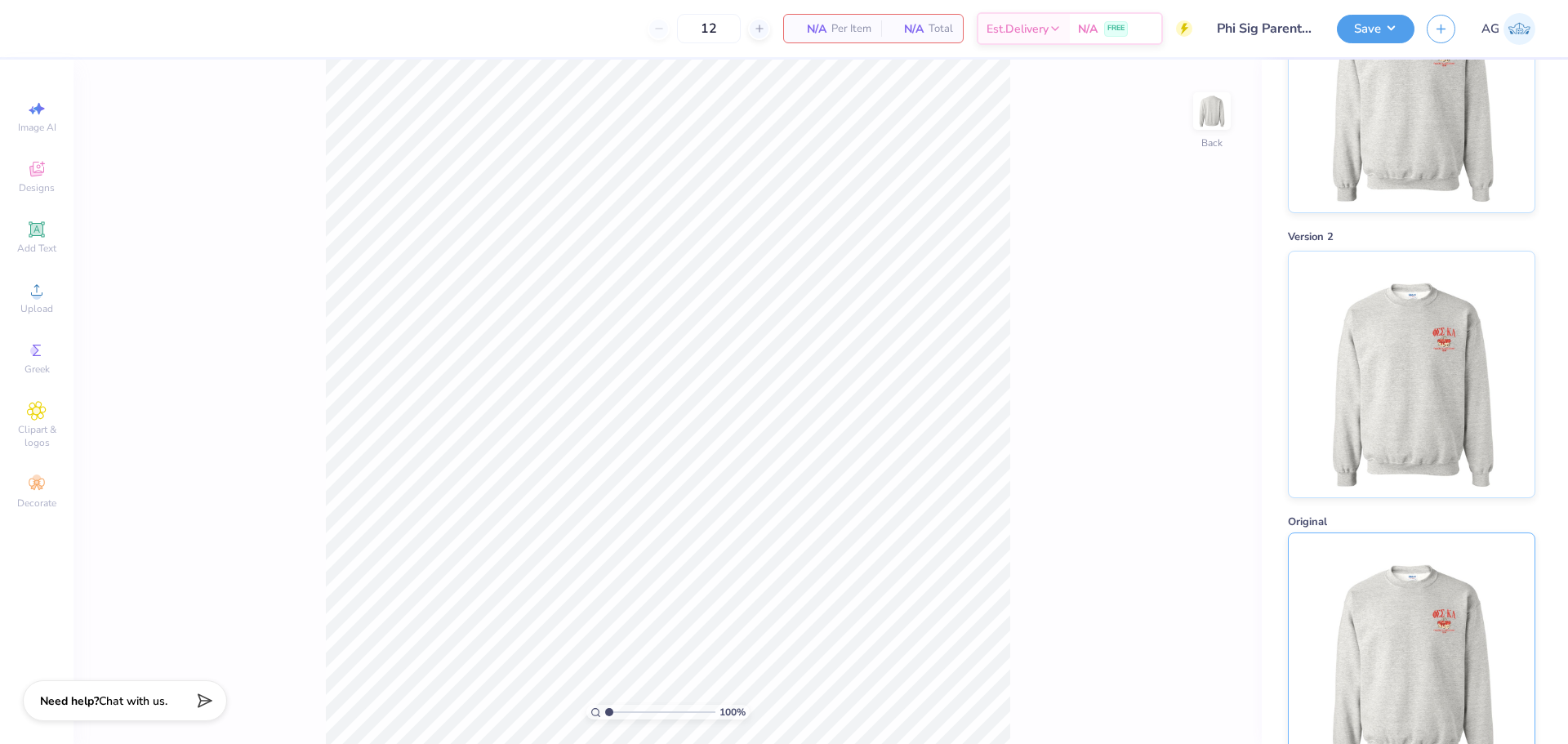
click at [1458, 588] on img at bounding box center [1411, 656] width 202 height 246
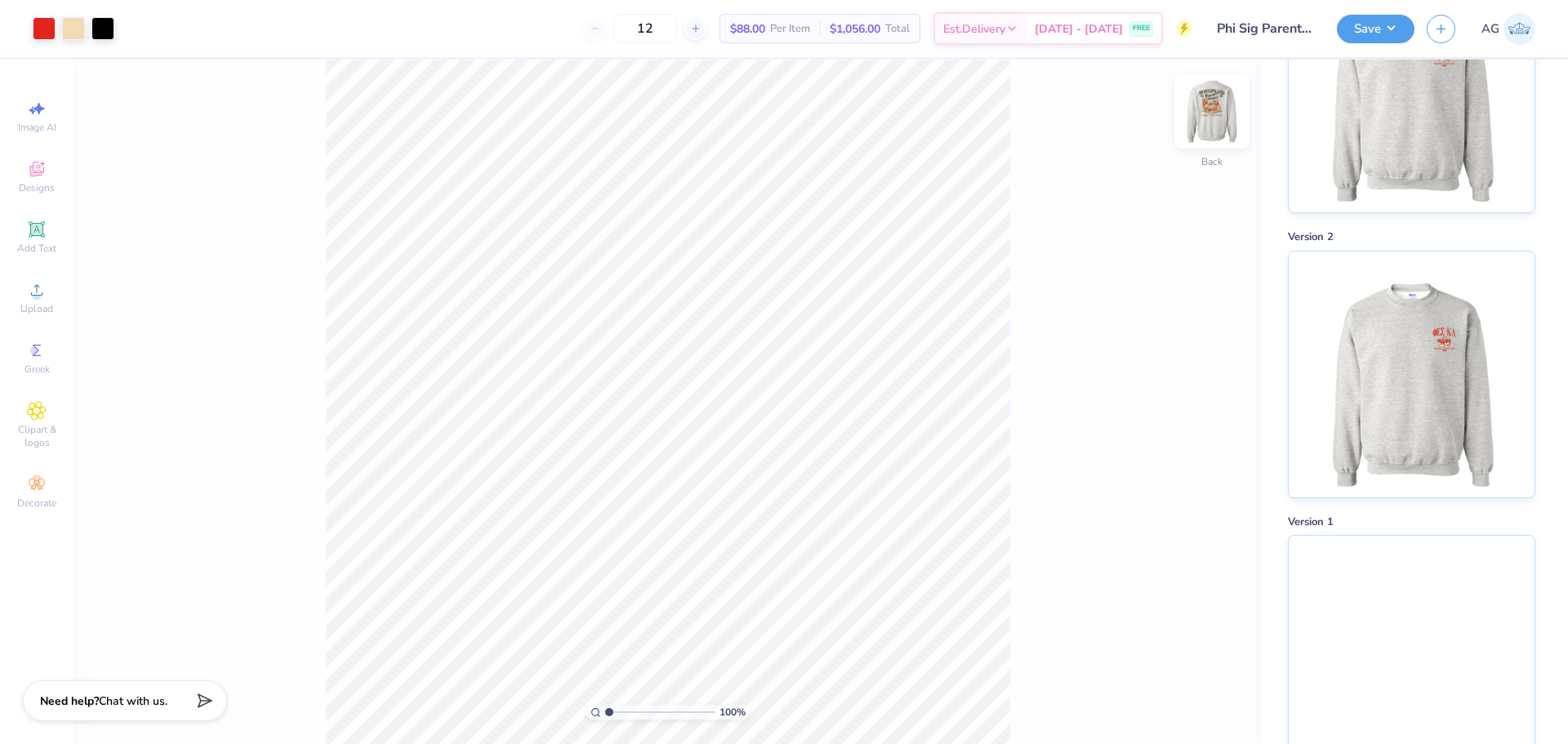
click at [1211, 109] on img at bounding box center [1212, 111] width 65 height 65
type input "0.62"
type input "0.47"
type input "15.61"
click at [1183, 700] on icon at bounding box center [1185, 698] width 16 height 16
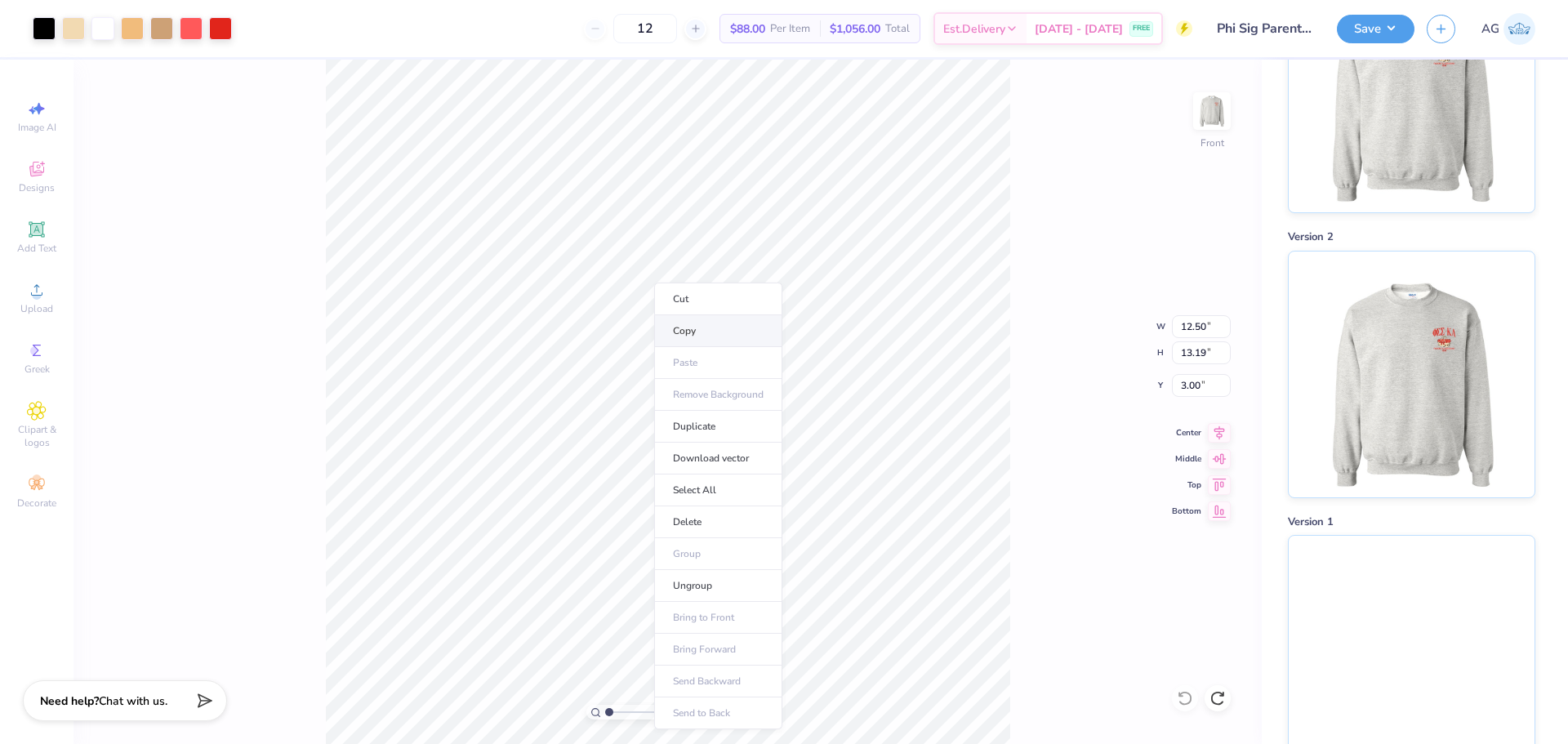
click at [733, 323] on li "Copy" at bounding box center [717, 331] width 128 height 32
click at [1350, 566] on img at bounding box center [1411, 656] width 246 height 246
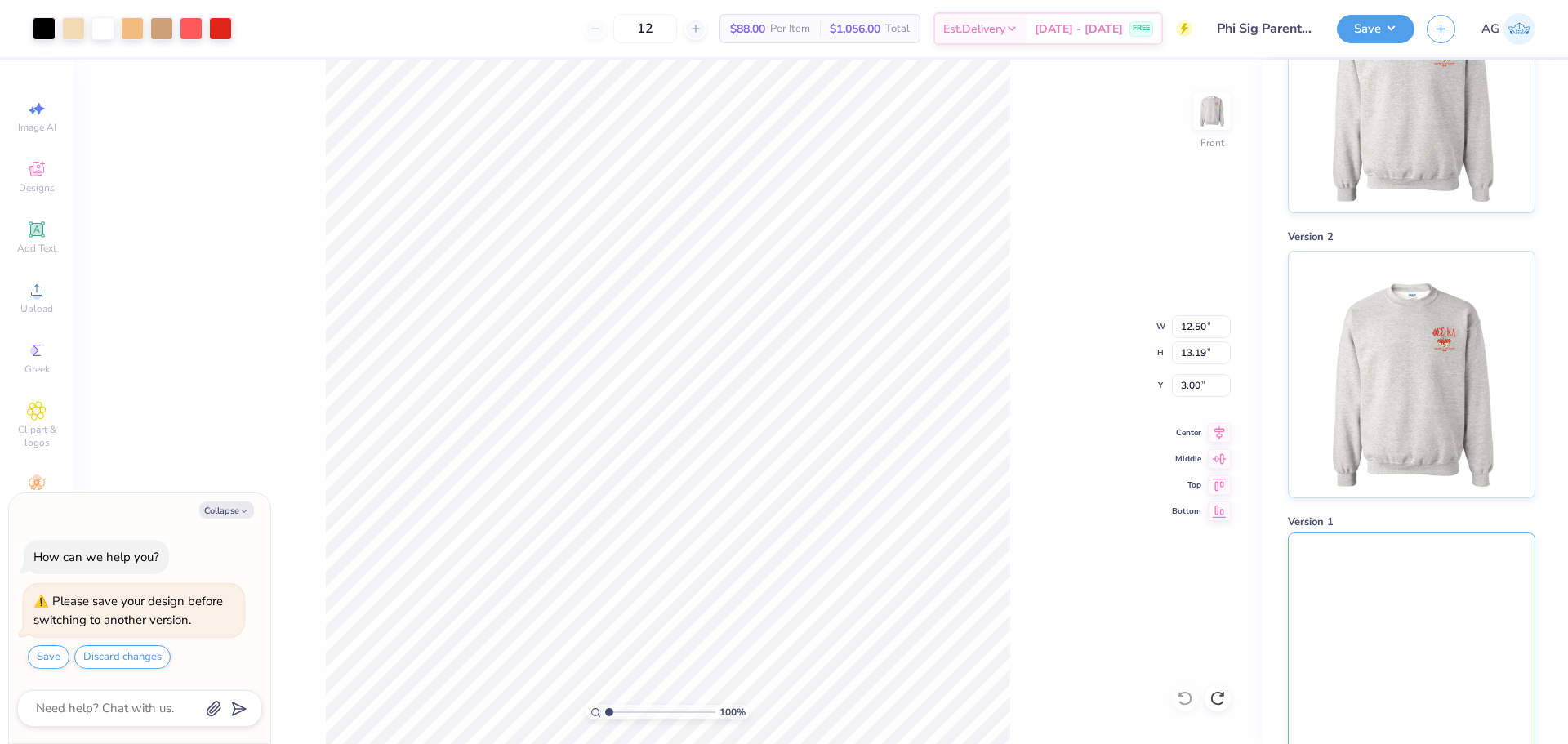
click at [1425, 563] on img at bounding box center [1411, 656] width 246 height 246
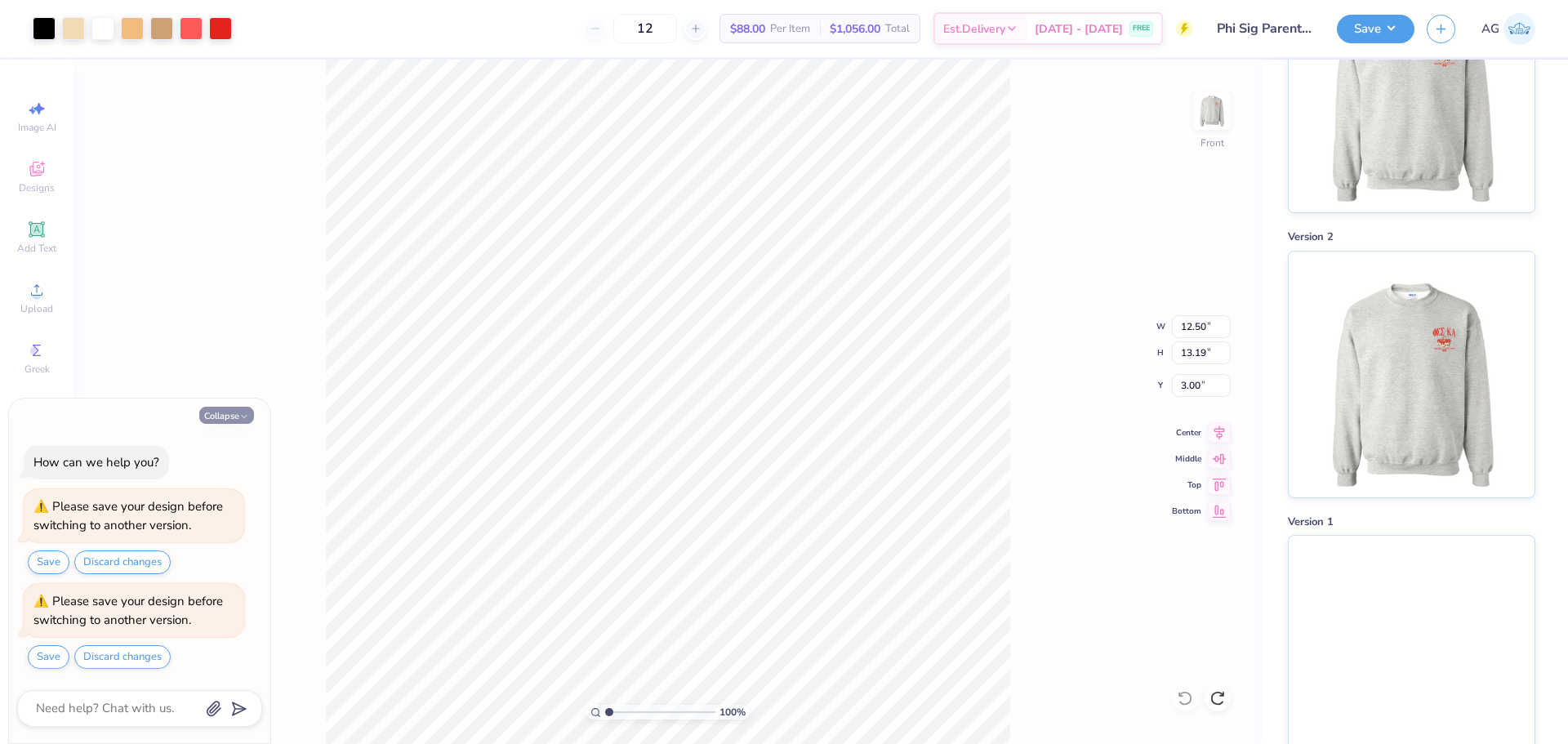
click at [227, 407] on button "Collapse" at bounding box center [226, 415] width 54 height 17
type textarea "x"
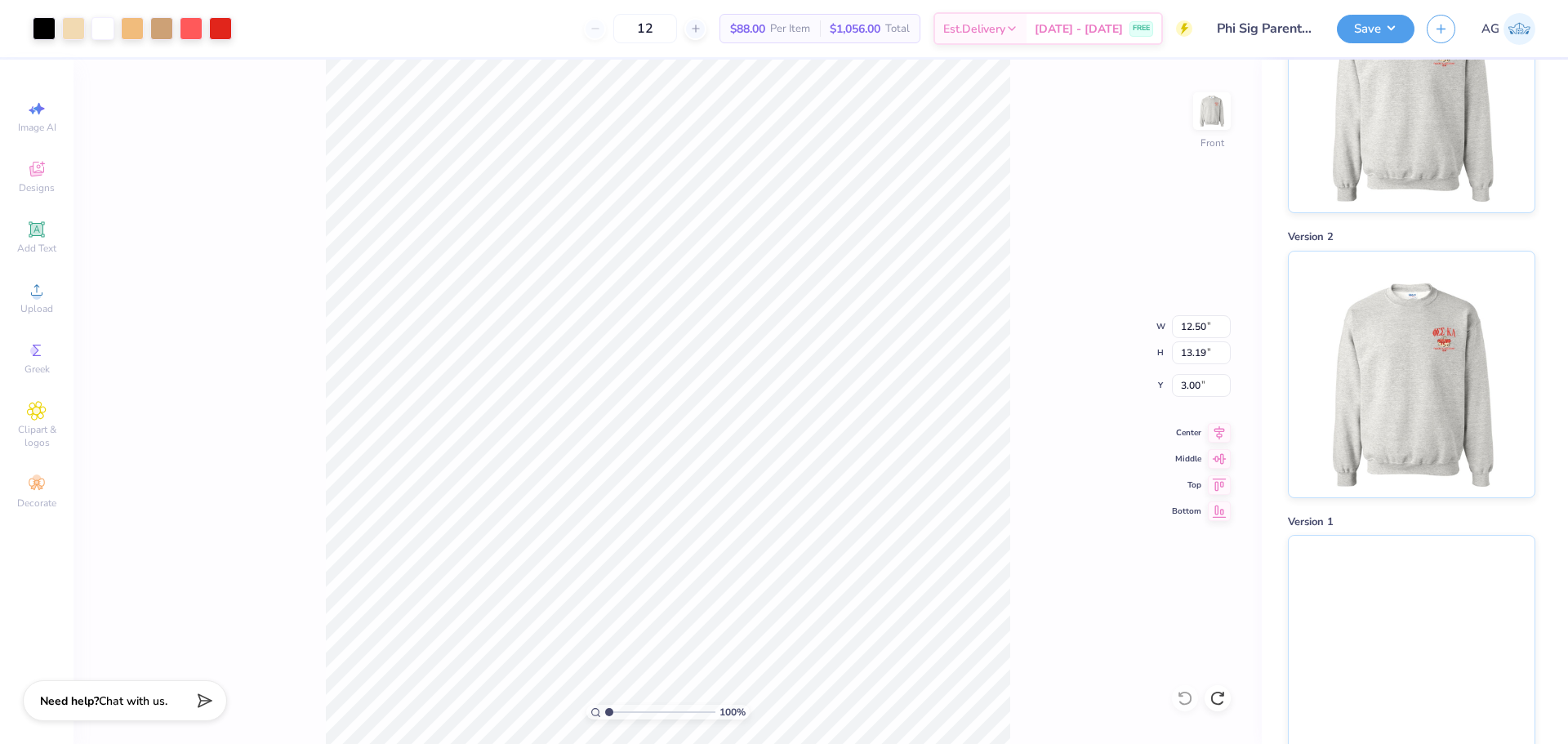
click at [1034, 343] on div "100 % Front W 12.50 12.50 " H 13.19 13.19 " Y 3.00 3.00 " Center Middle Top Bot…" at bounding box center [668, 401] width 1189 height 685
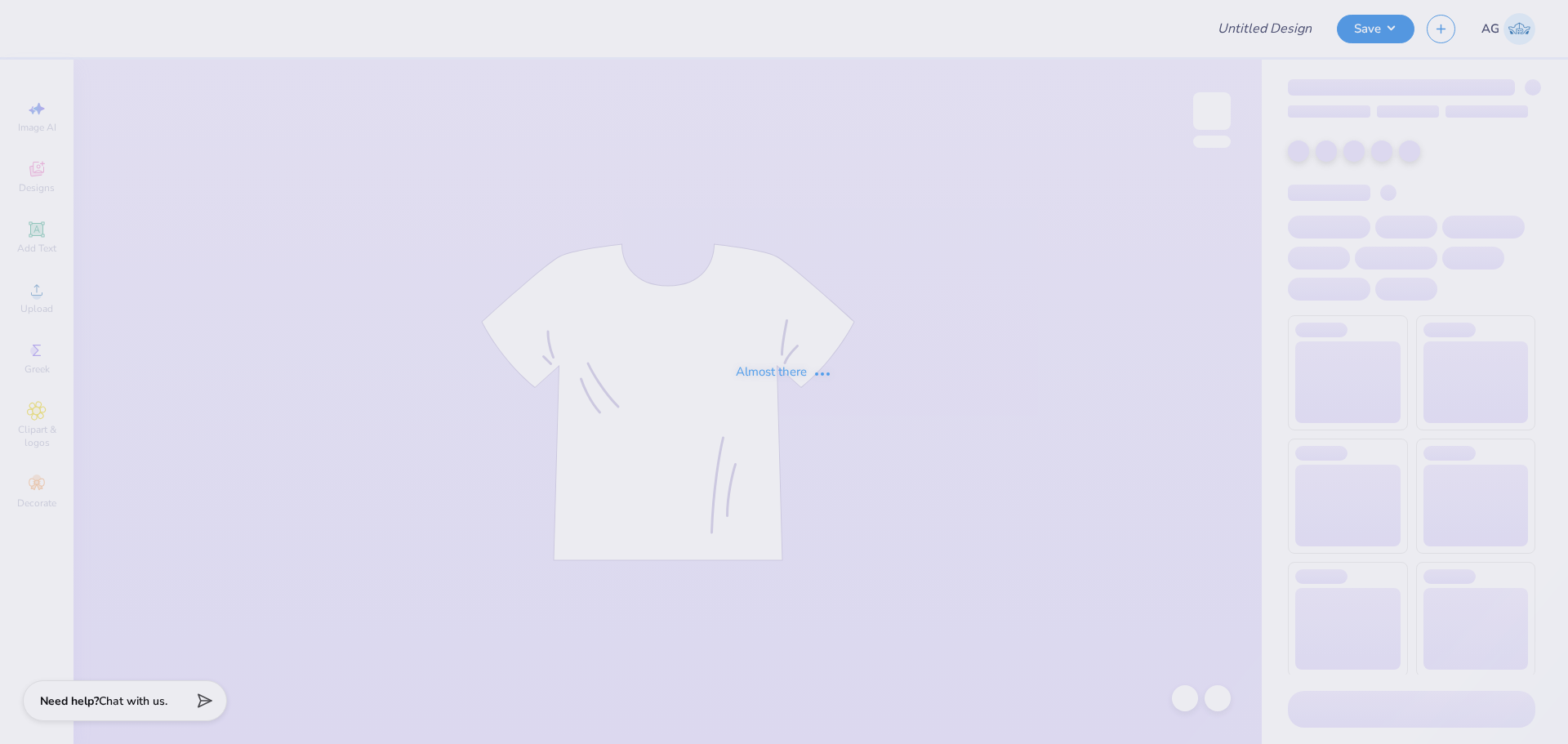
type input "Phi Sig Parents Weekend"
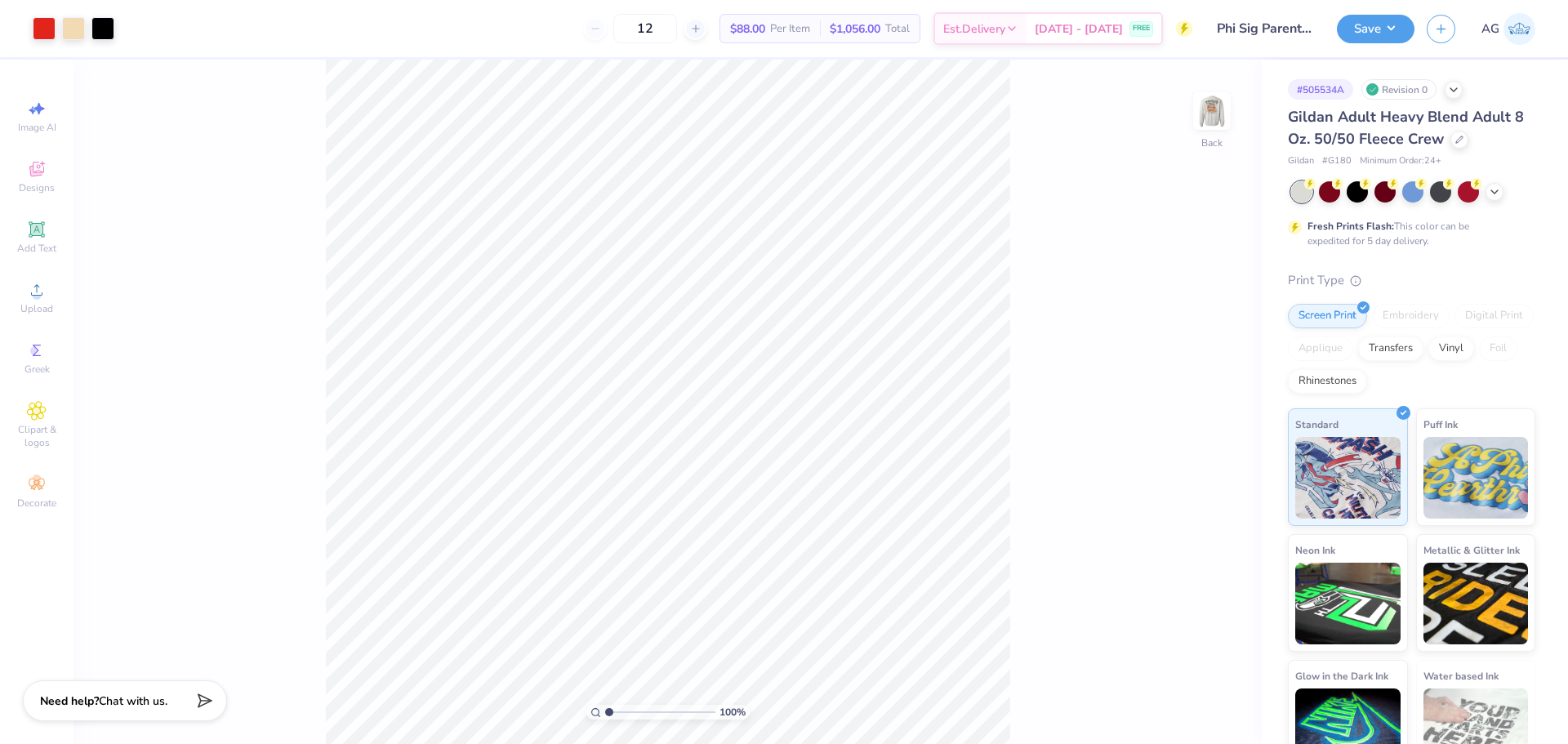
click at [1464, 86] on div "# 505534A Revision 0" at bounding box center [1411, 89] width 248 height 21
click at [1458, 86] on icon at bounding box center [1453, 87] width 13 height 13
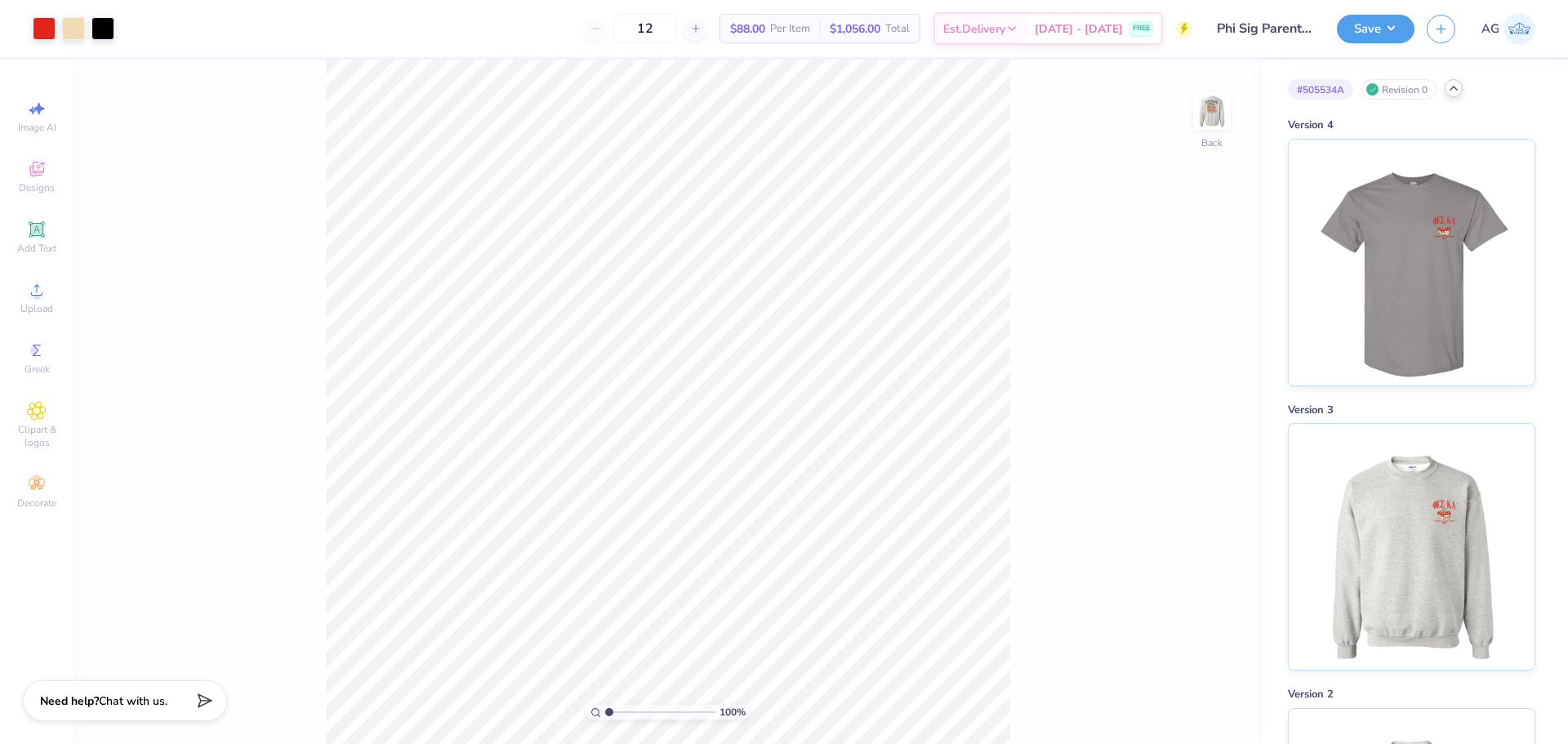
click at [1021, 64] on div "100 % Back" at bounding box center [668, 401] width 1189 height 685
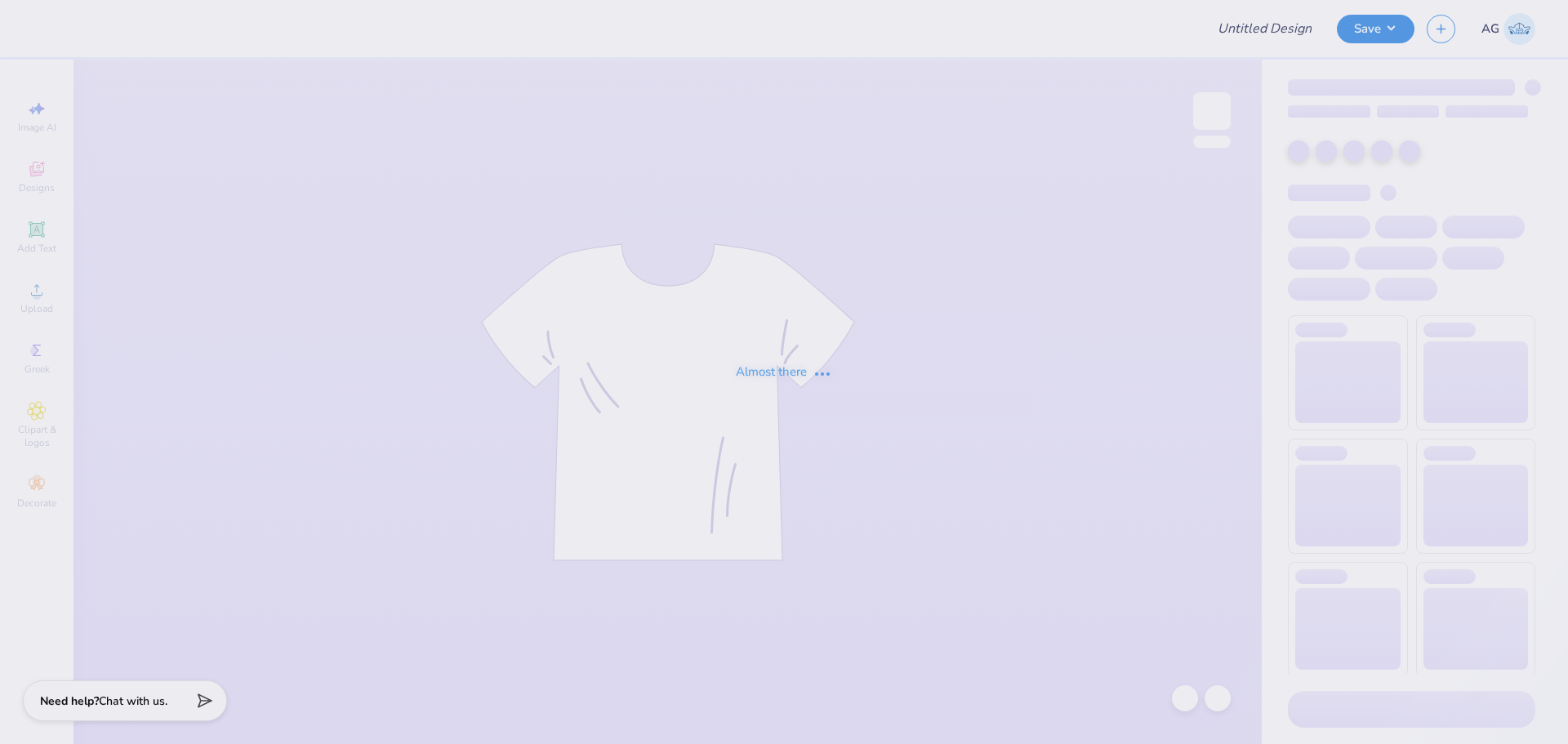
type input "Phi Sig Parents Weekend"
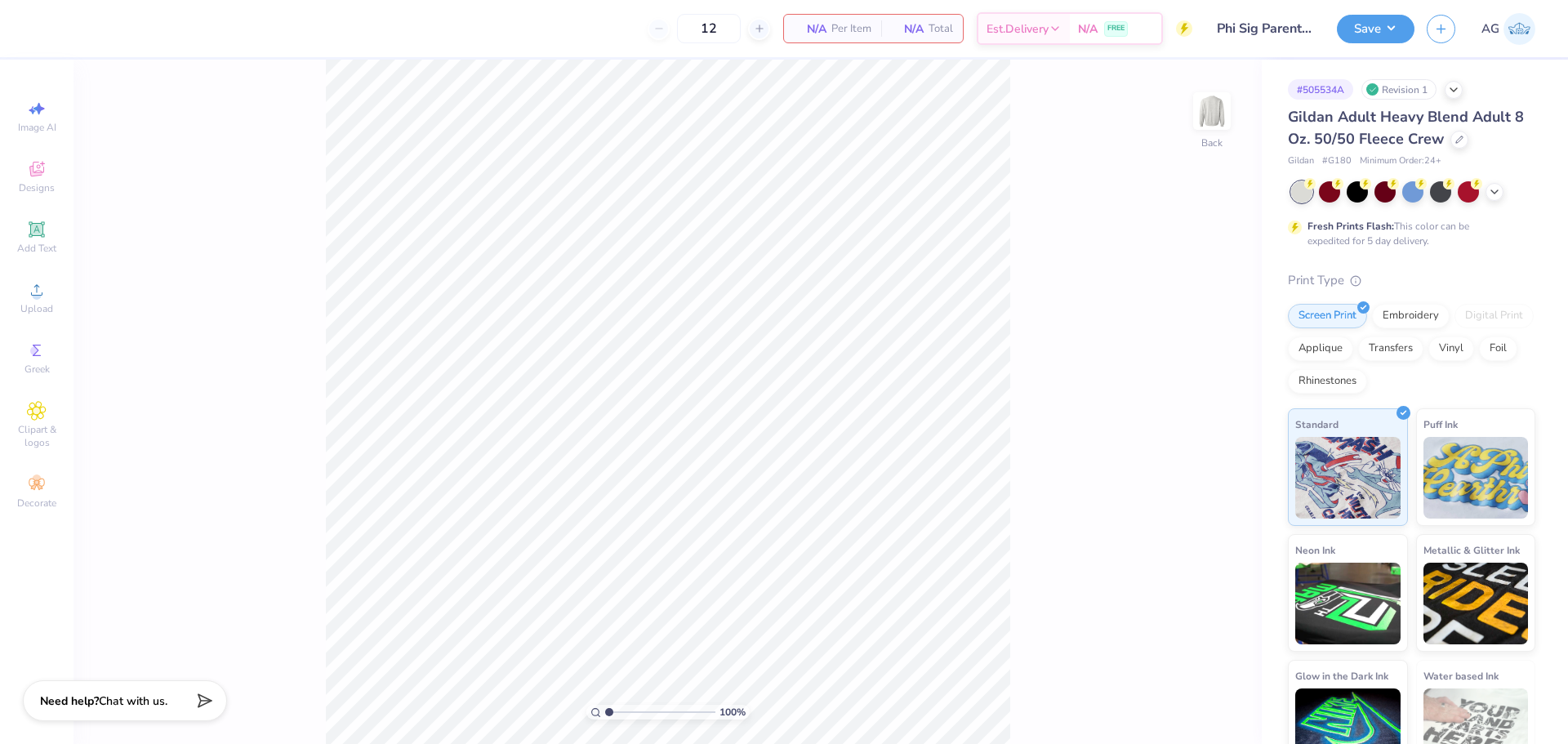
click at [1459, 100] on div "# 505534A Revision 1 Gildan Adult Heavy Blend Adult 8 Oz. 50/50 Fleece Crew Gil…" at bounding box center [1414, 418] width 306 height 718
click at [1458, 91] on icon at bounding box center [1453, 87] width 13 height 13
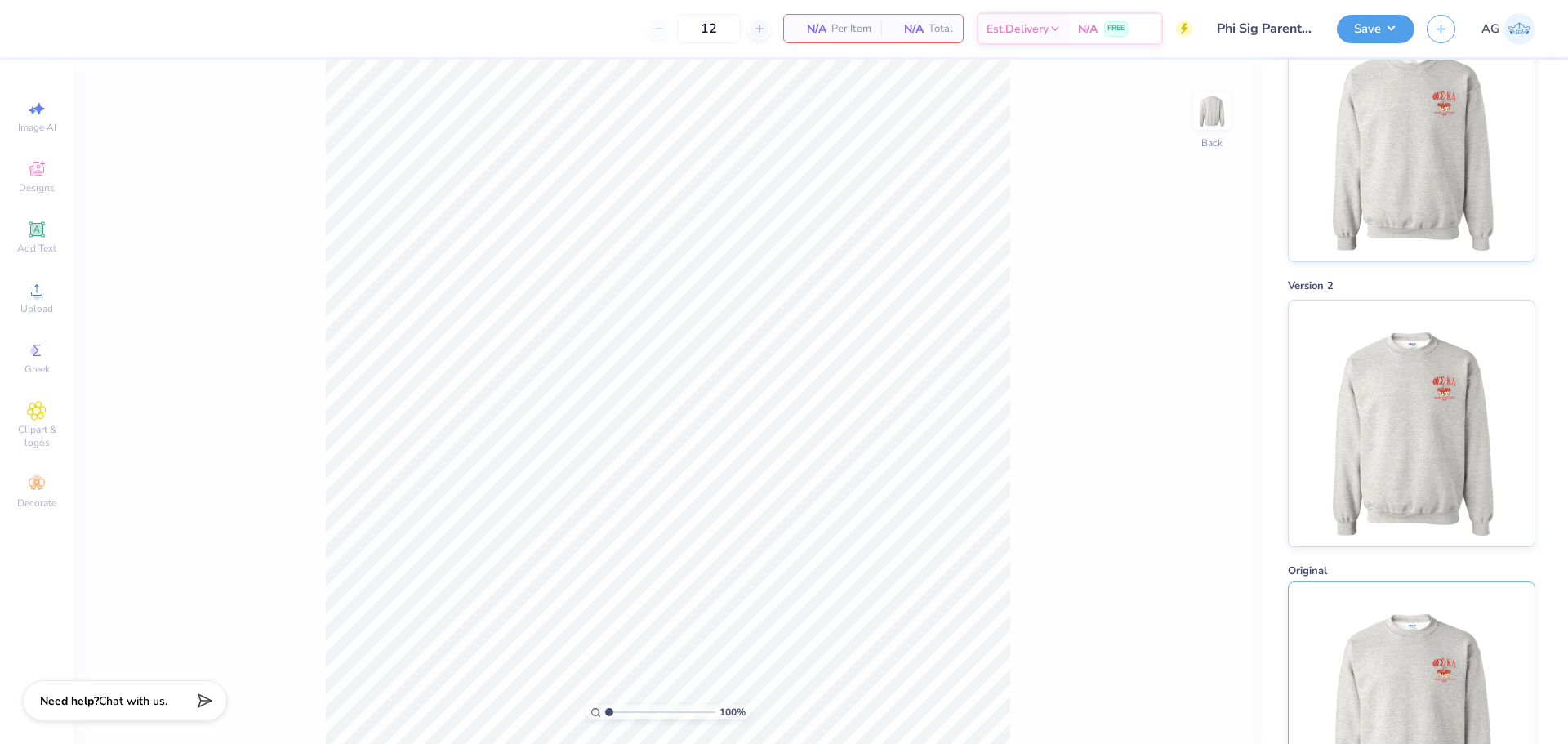
scroll to position [458, 0]
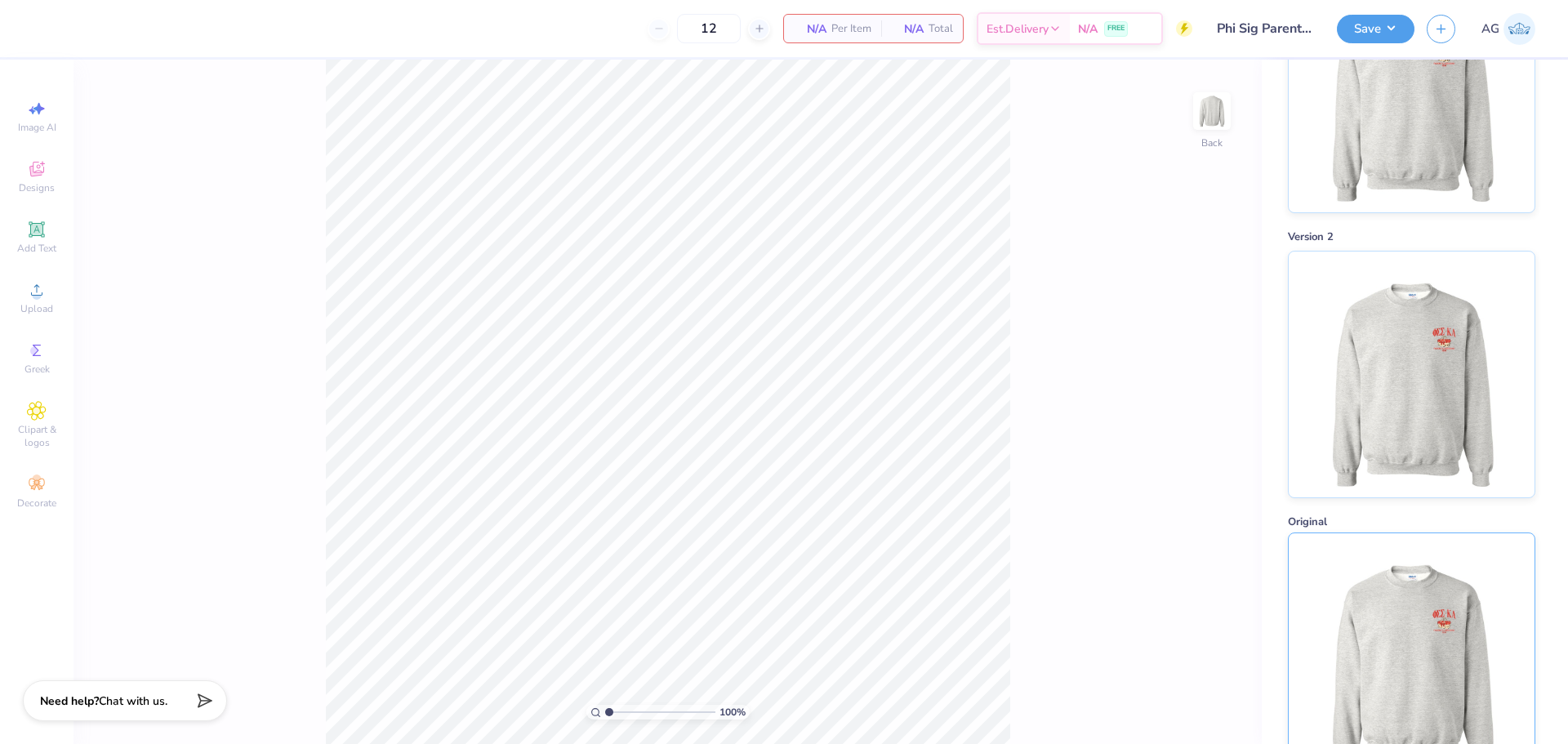
click at [1459, 591] on img at bounding box center [1411, 656] width 202 height 246
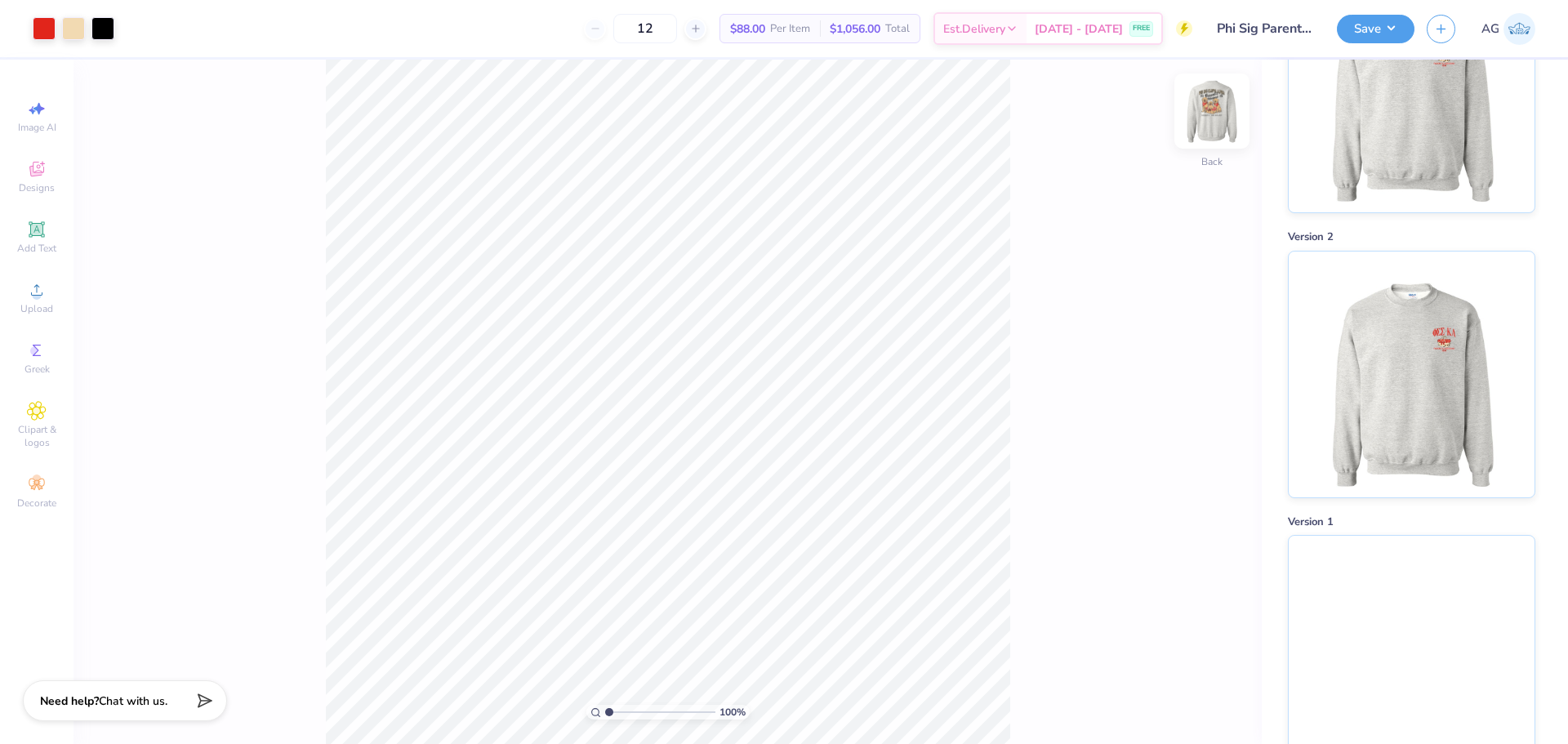
click at [1198, 127] on img at bounding box center [1212, 111] width 65 height 65
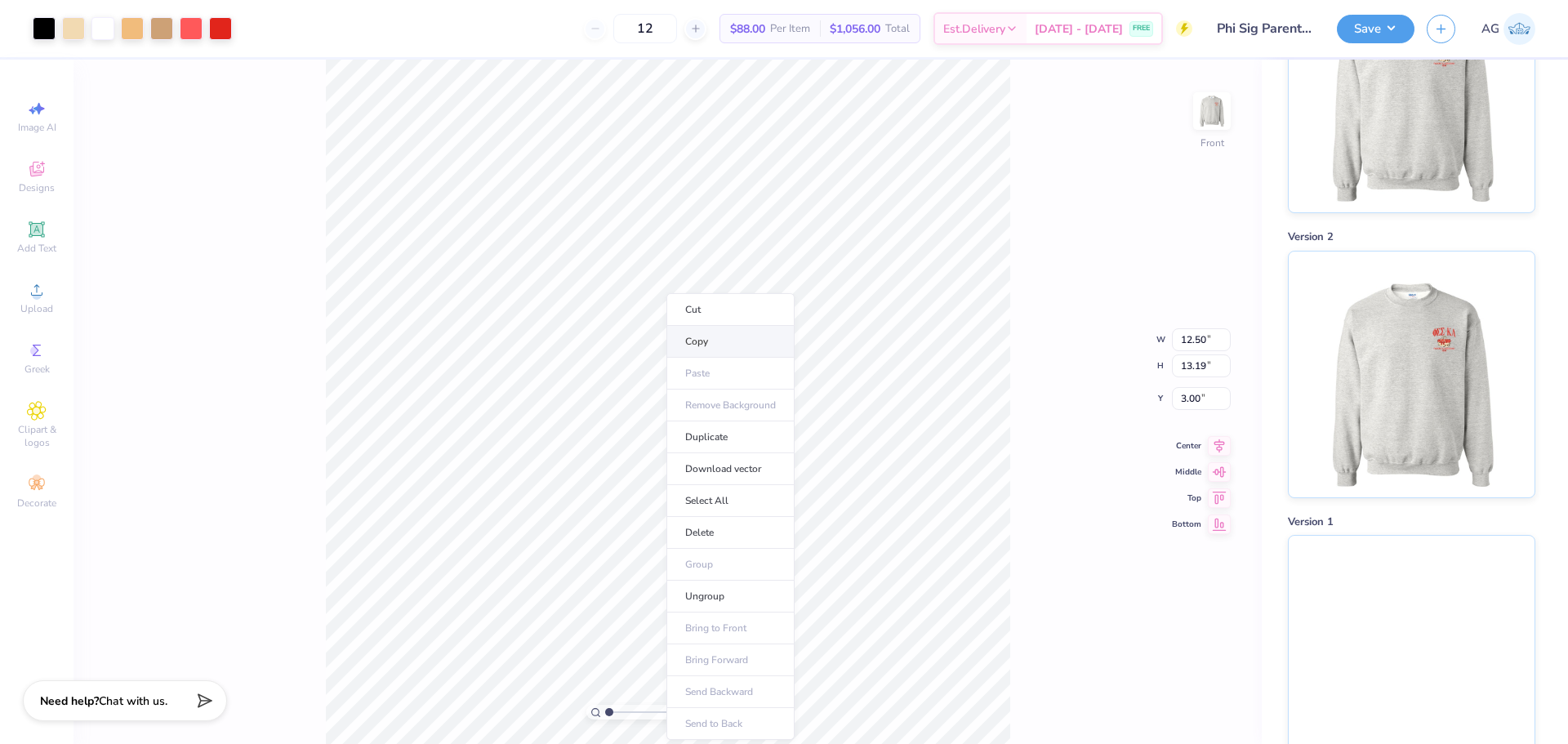
click at [700, 341] on li "Copy" at bounding box center [730, 342] width 128 height 32
click at [1408, 589] on img at bounding box center [1411, 656] width 246 height 246
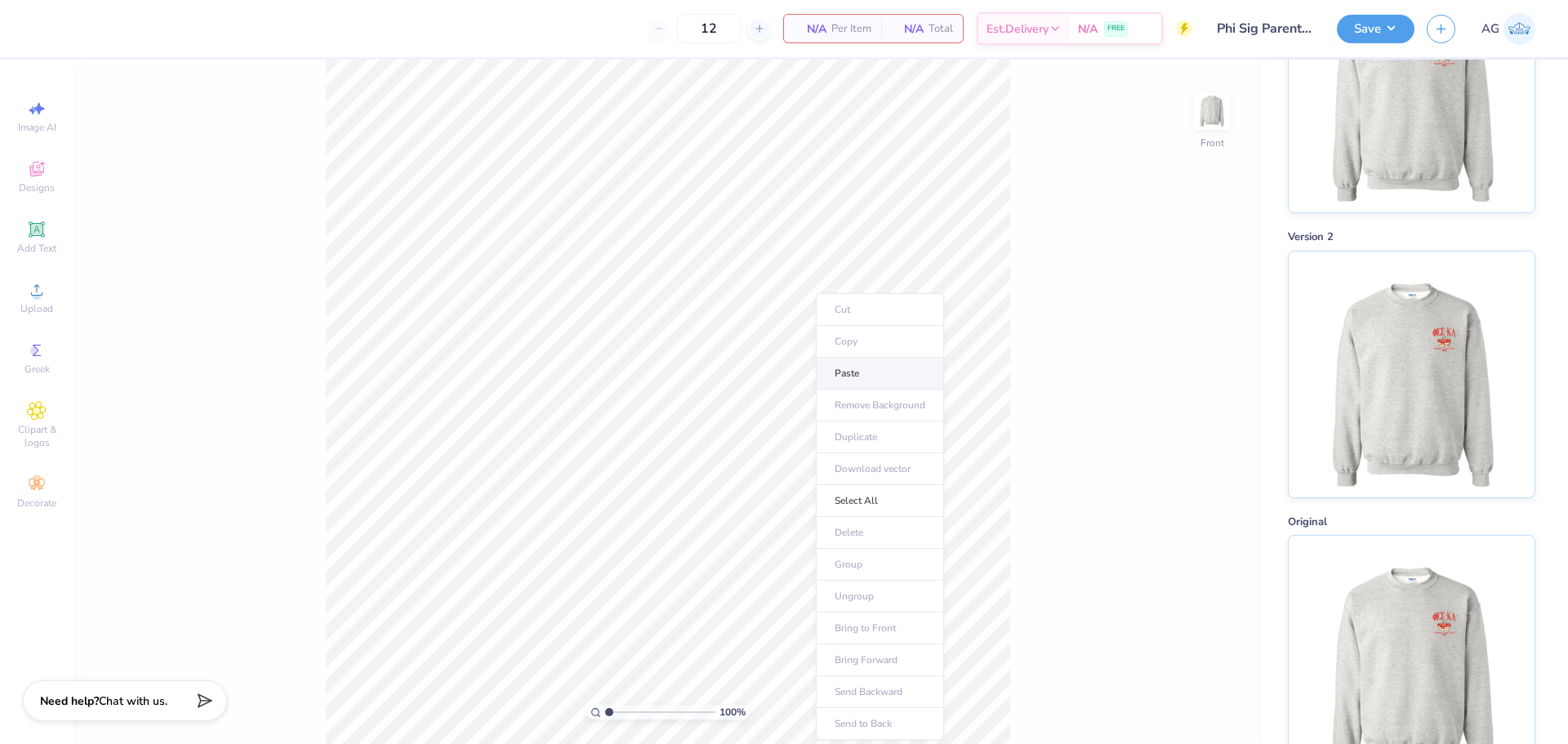
click at [868, 379] on li "Paste" at bounding box center [880, 373] width 128 height 32
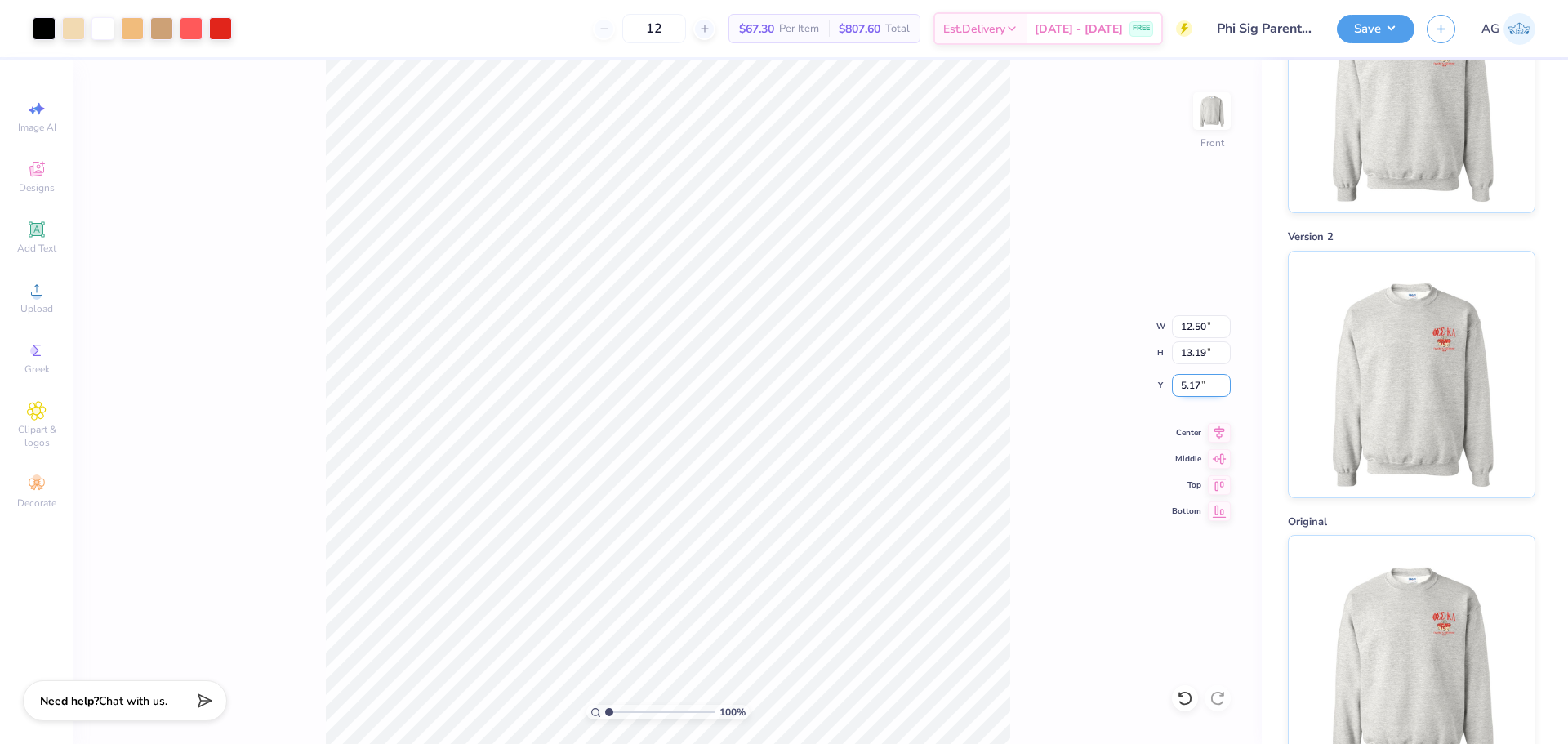
click at [1176, 391] on input "5.17" at bounding box center [1201, 385] width 58 height 23
type input "3.00"
click at [1220, 437] on icon at bounding box center [1218, 431] width 23 height 20
click at [1219, 124] on img at bounding box center [1211, 111] width 33 height 33
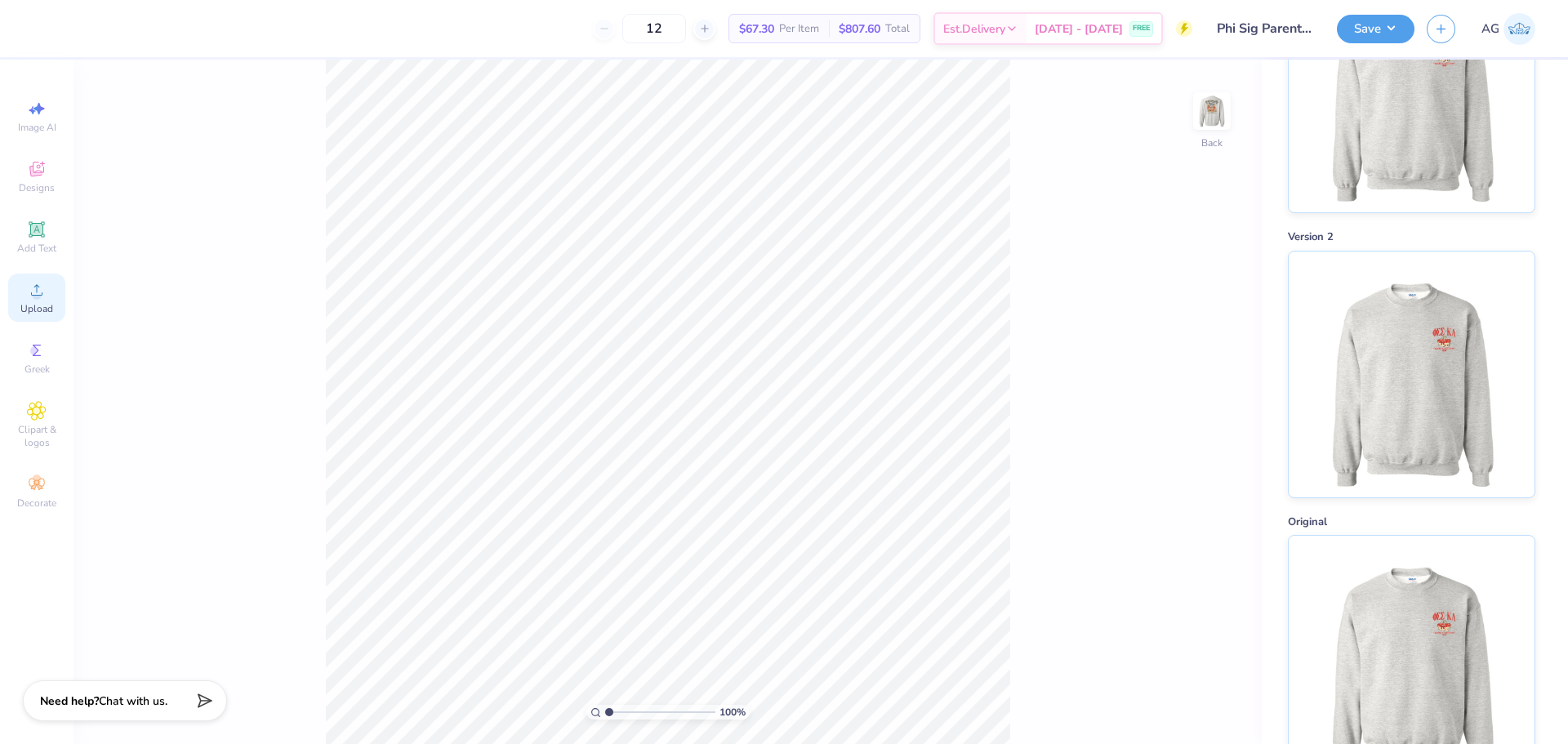
click at [44, 314] on span "Upload" at bounding box center [37, 308] width 33 height 13
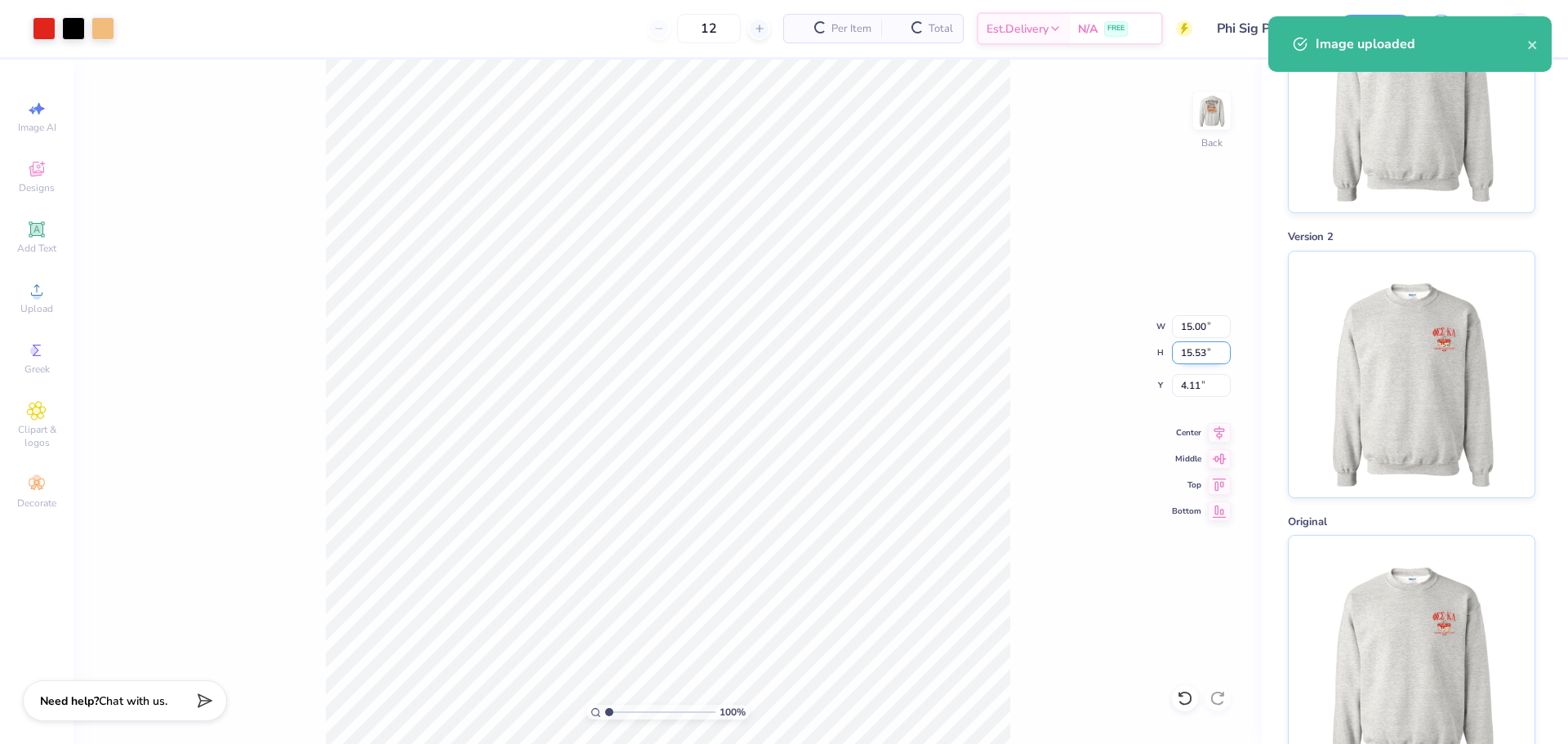
click at [1211, 360] on input "15.53" at bounding box center [1201, 353] width 58 height 23
type input "4"
type input "3.86"
type input "4.00"
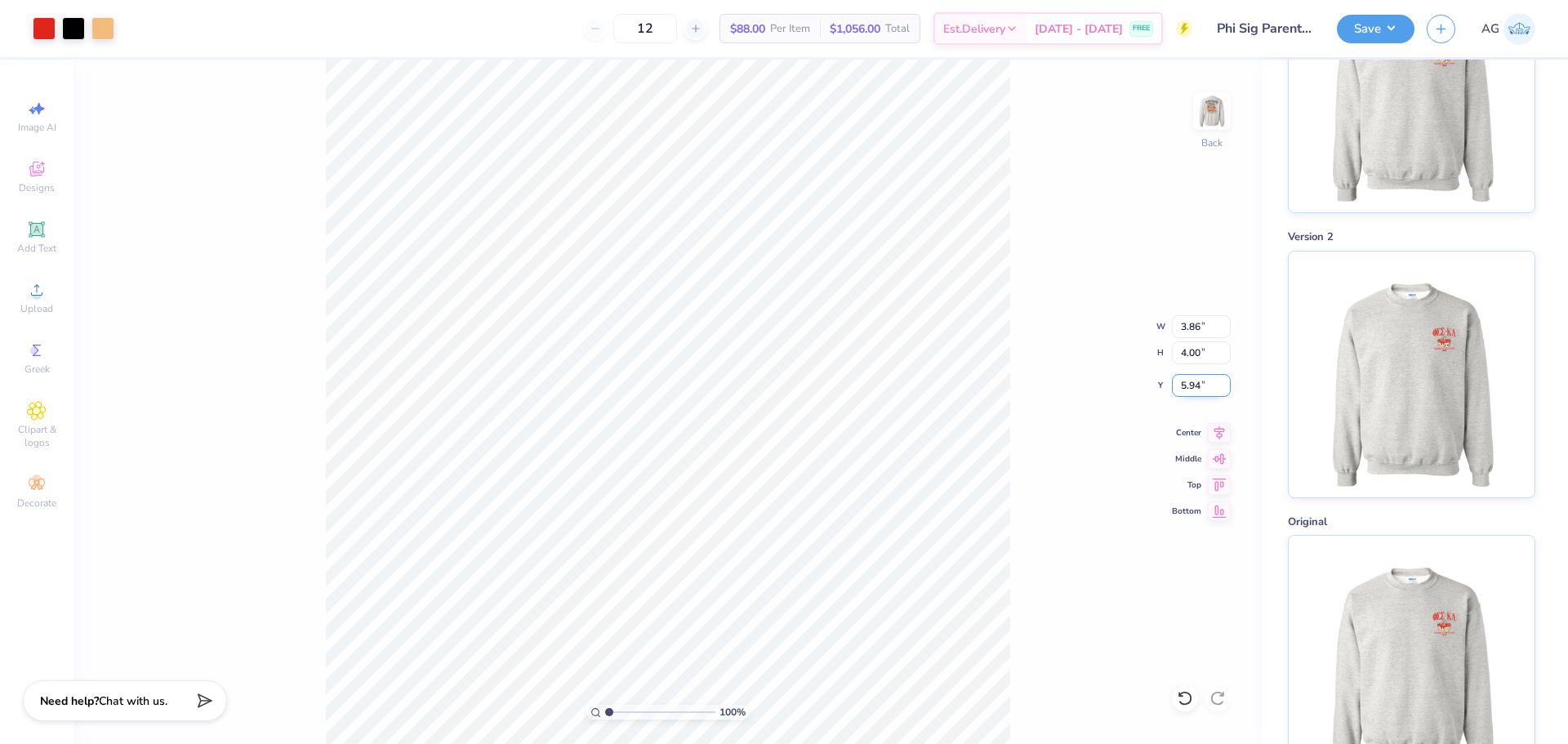
click at [1200, 378] on input "5.94" at bounding box center [1201, 385] width 58 height 23
type input "3.00"
click at [1016, 243] on div "100 % Back W 3.86 3.86 " H 4.00 4.00 " Y 3.00 3.00 " Center Middle Top Bottom" at bounding box center [668, 401] width 1189 height 685
click at [1270, 99] on div "# 505534A Revision 1 Version 4 Version 3 Version 2 Original" at bounding box center [1414, 191] width 306 height 1180
click at [1233, 109] on div "100 % Back" at bounding box center [668, 401] width 1189 height 685
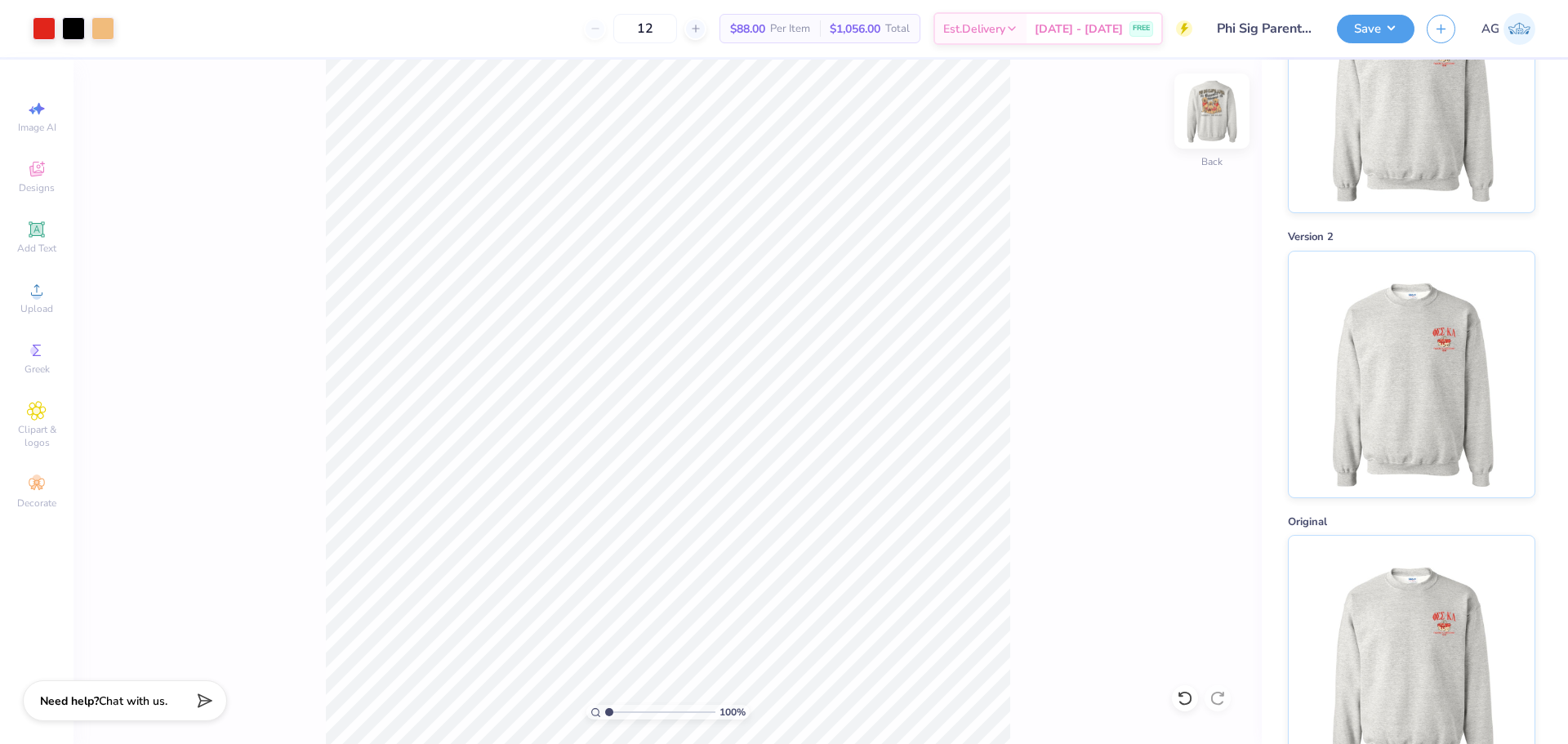
click at [1217, 109] on img at bounding box center [1212, 111] width 65 height 65
click at [53, 305] on div "Upload" at bounding box center [37, 297] width 57 height 49
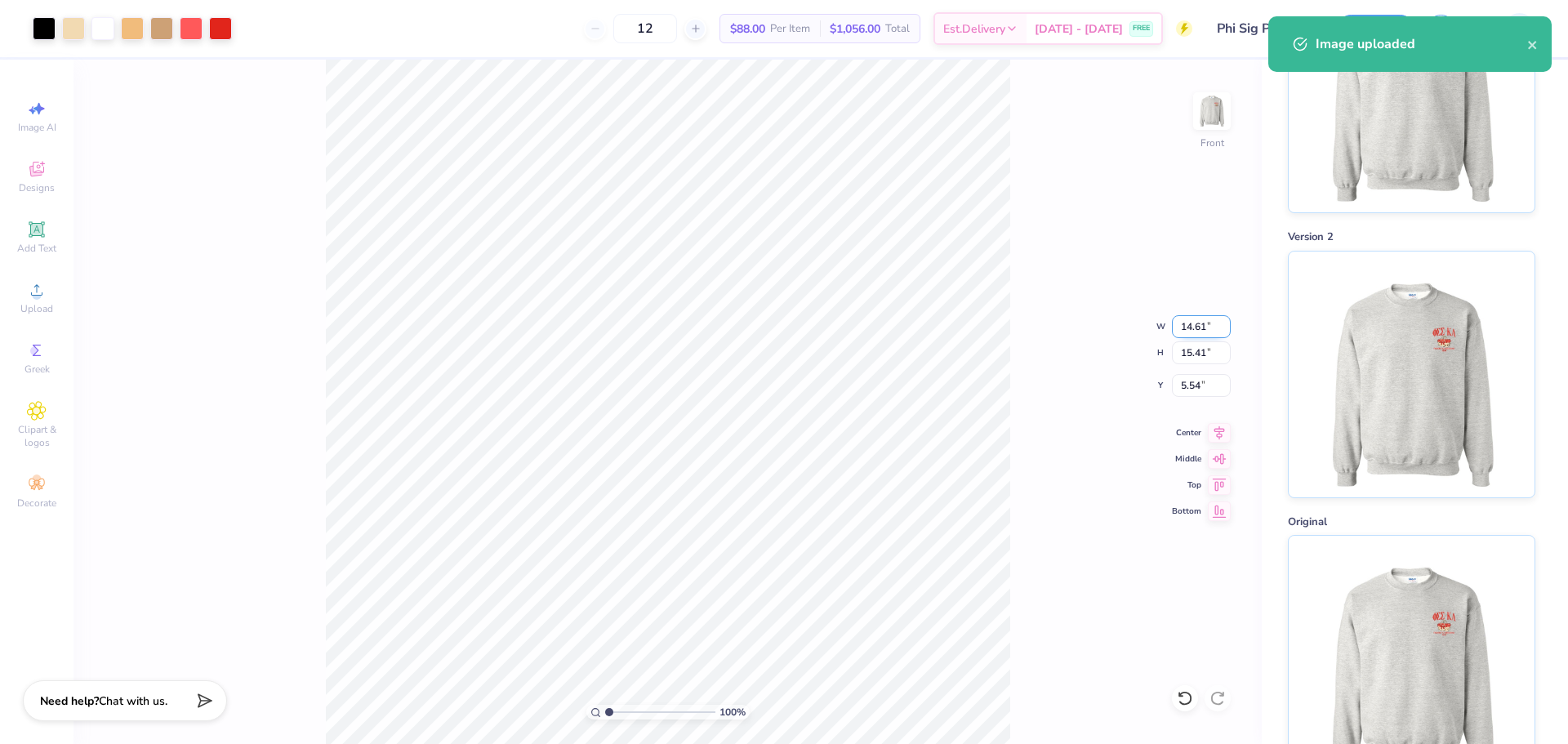
click at [1184, 323] on input "14.61" at bounding box center [1201, 326] width 58 height 23
type input "12.50"
type input "13.18"
click at [1198, 385] on input "6.66" at bounding box center [1201, 385] width 58 height 23
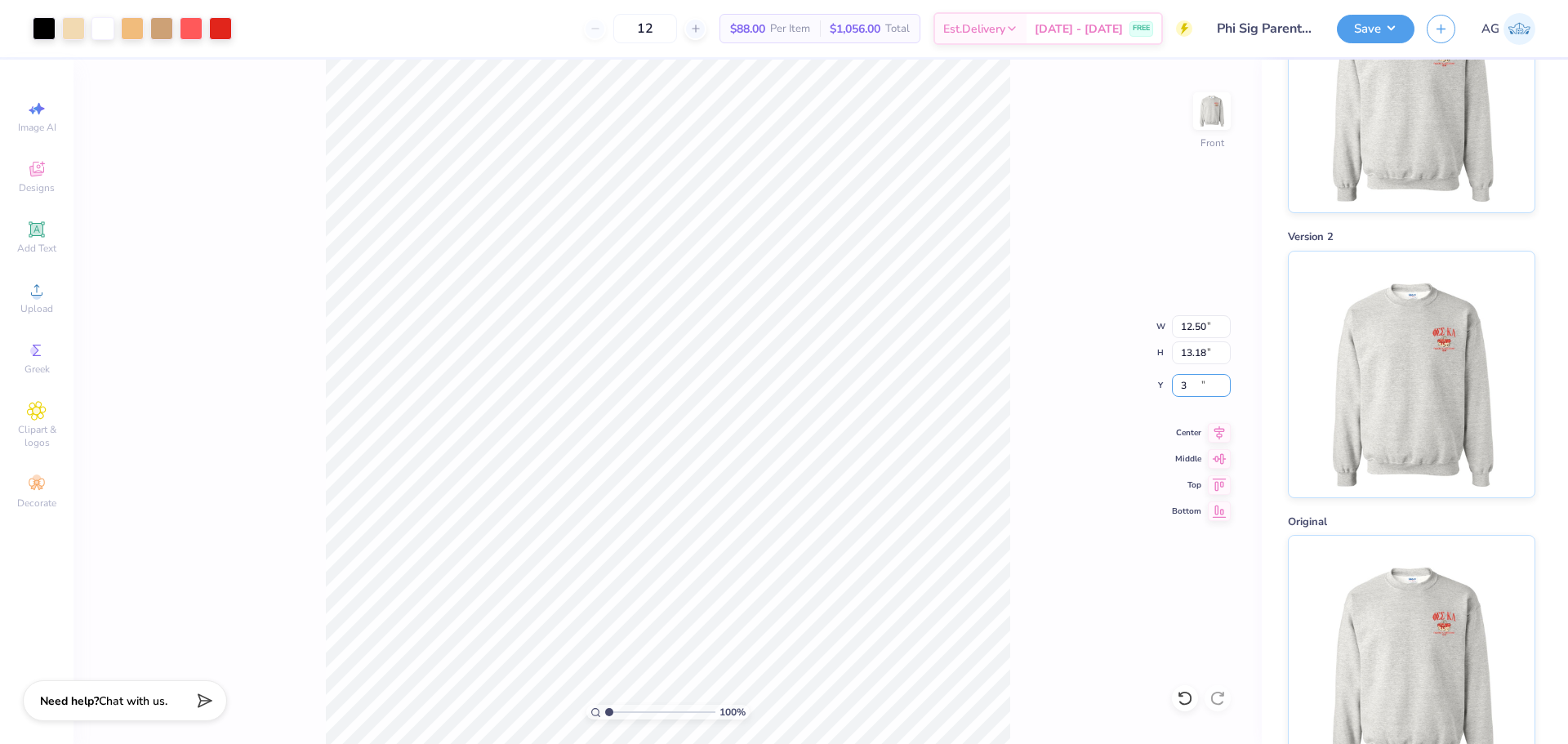
type input "3.00"
click at [1221, 427] on icon at bounding box center [1218, 431] width 23 height 20
click at [1380, 28] on button "Save" at bounding box center [1376, 29] width 77 height 29
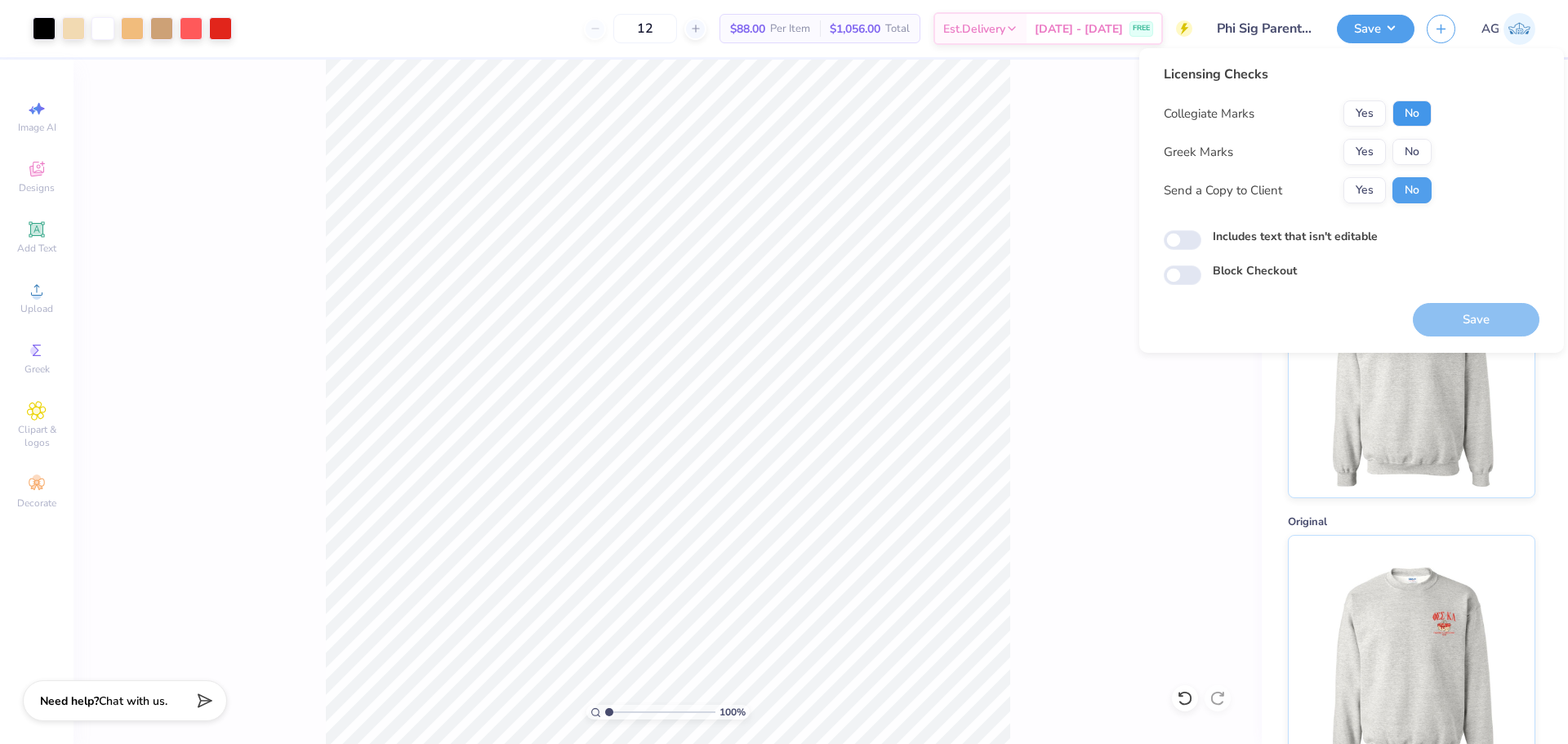
click at [1411, 104] on button "No" at bounding box center [1412, 113] width 40 height 26
click at [1406, 147] on button "No" at bounding box center [1412, 152] width 40 height 26
click at [1379, 155] on button "Yes" at bounding box center [1364, 152] width 43 height 26
